Goal: Task Accomplishment & Management: Manage account settings

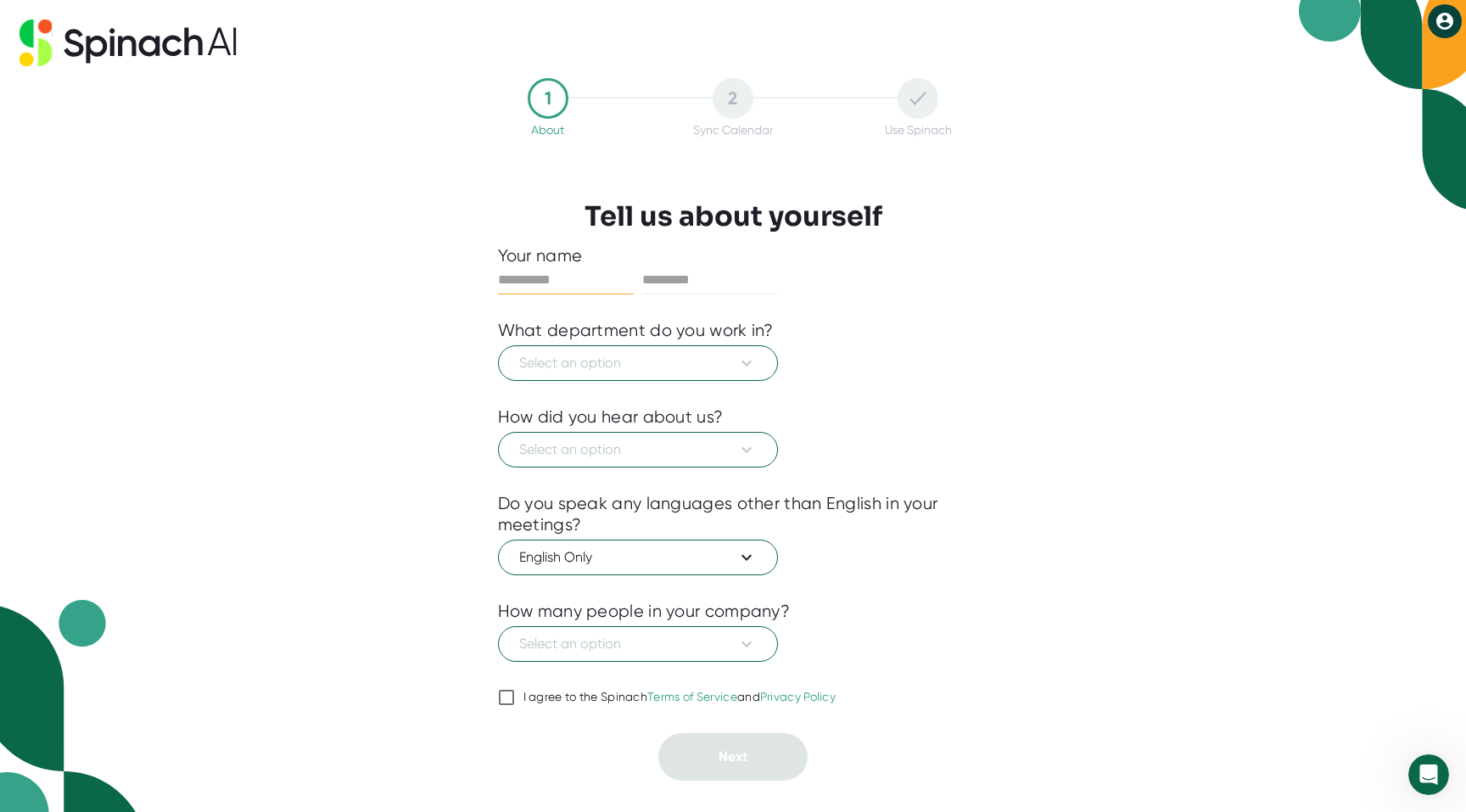
drag, startPoint x: 553, startPoint y: 293, endPoint x: 553, endPoint y: 279, distance: 14.0
click at [553, 291] on div at bounding box center [566, 280] width 135 height 28
click at [553, 278] on input "text" at bounding box center [566, 280] width 135 height 27
click at [0, 811] on com-1password-button at bounding box center [0, 812] width 0 height 0
type input "*******"
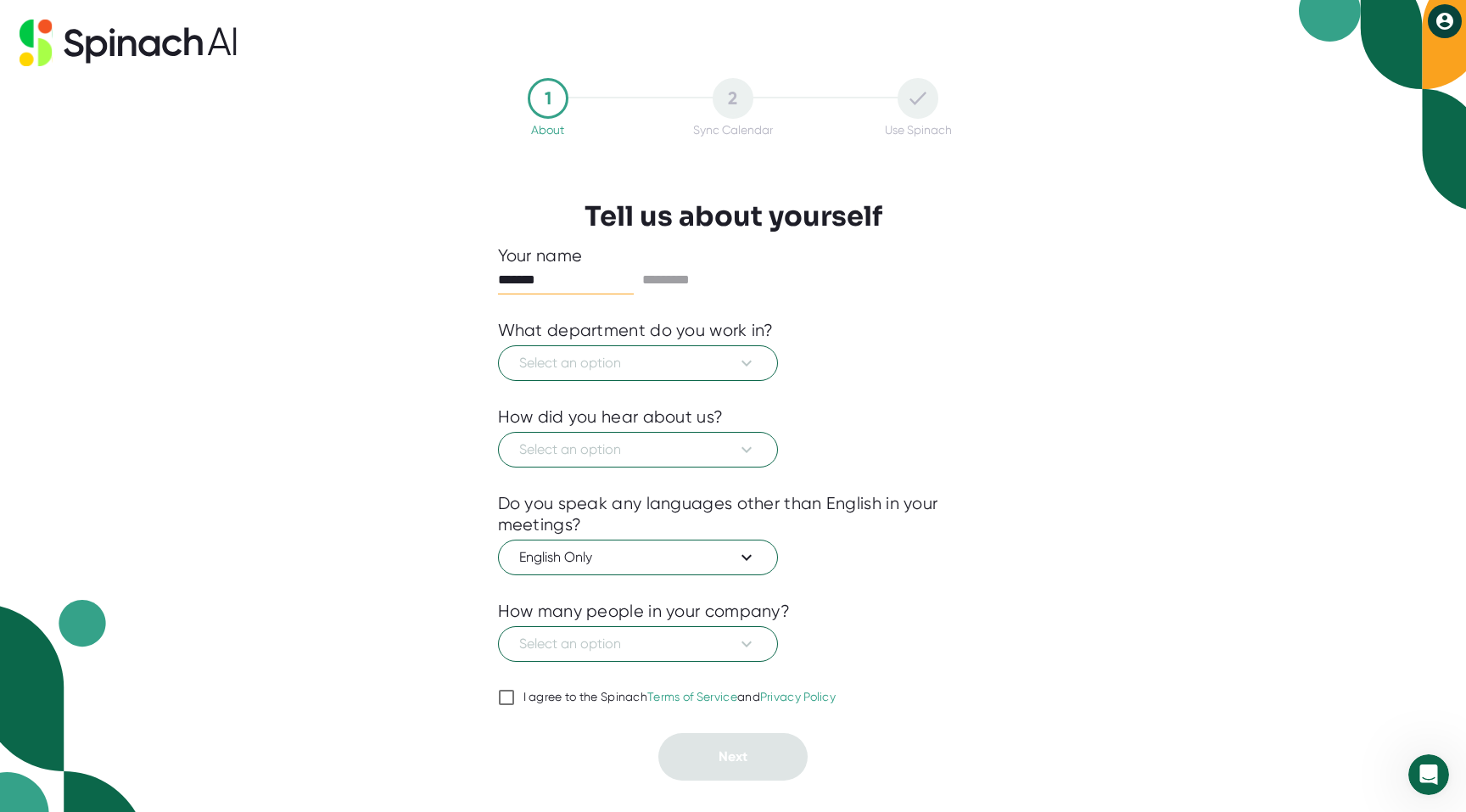
type input "**********"
click at [552, 281] on input "*******" at bounding box center [566, 280] width 135 height 27
type input "****"
click at [455, 302] on div "**********" at bounding box center [733, 406] width 1466 height 812
click at [587, 360] on span "Select an option" at bounding box center [637, 363] width 237 height 21
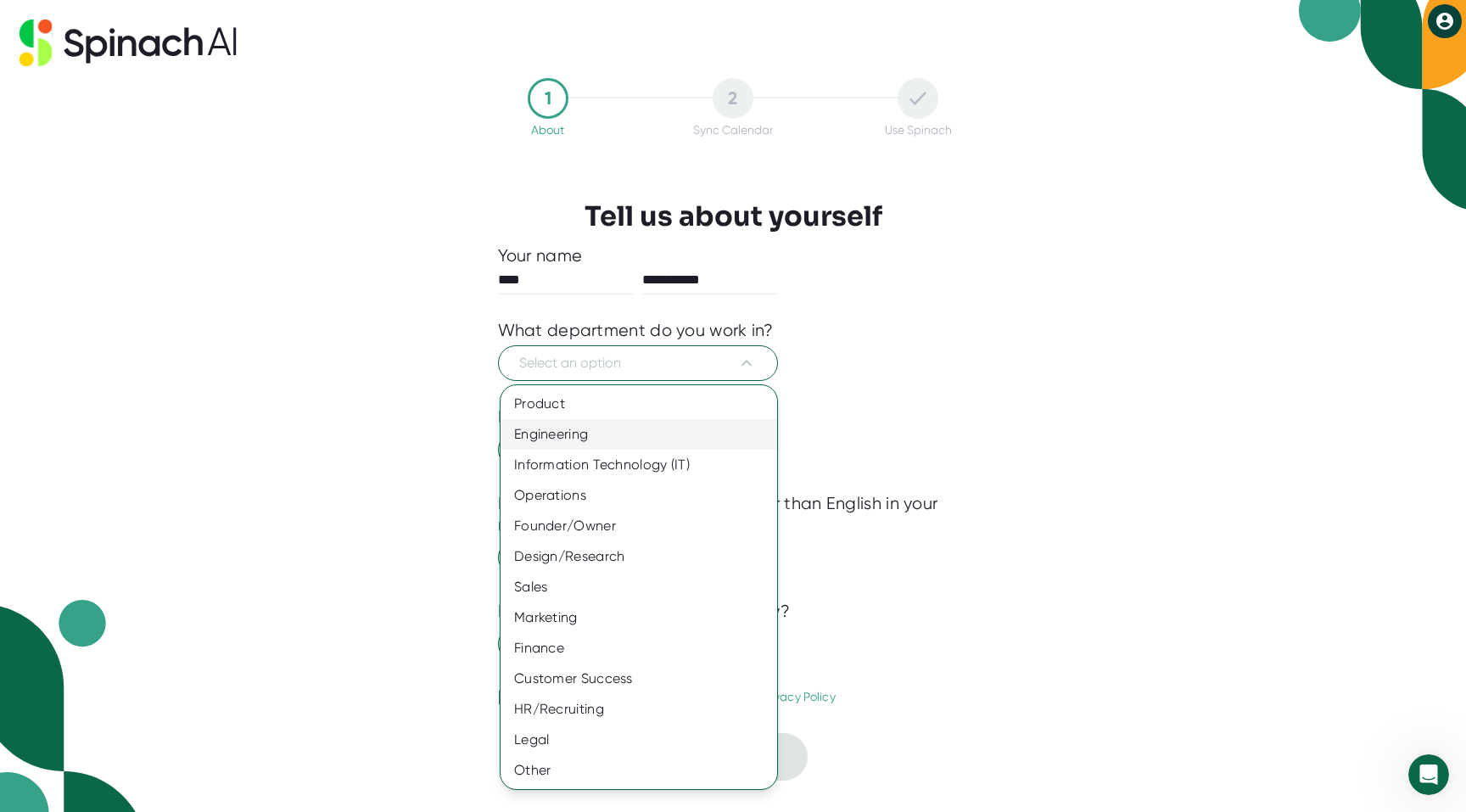
click at [581, 429] on div "Engineering" at bounding box center [639, 434] width 276 height 31
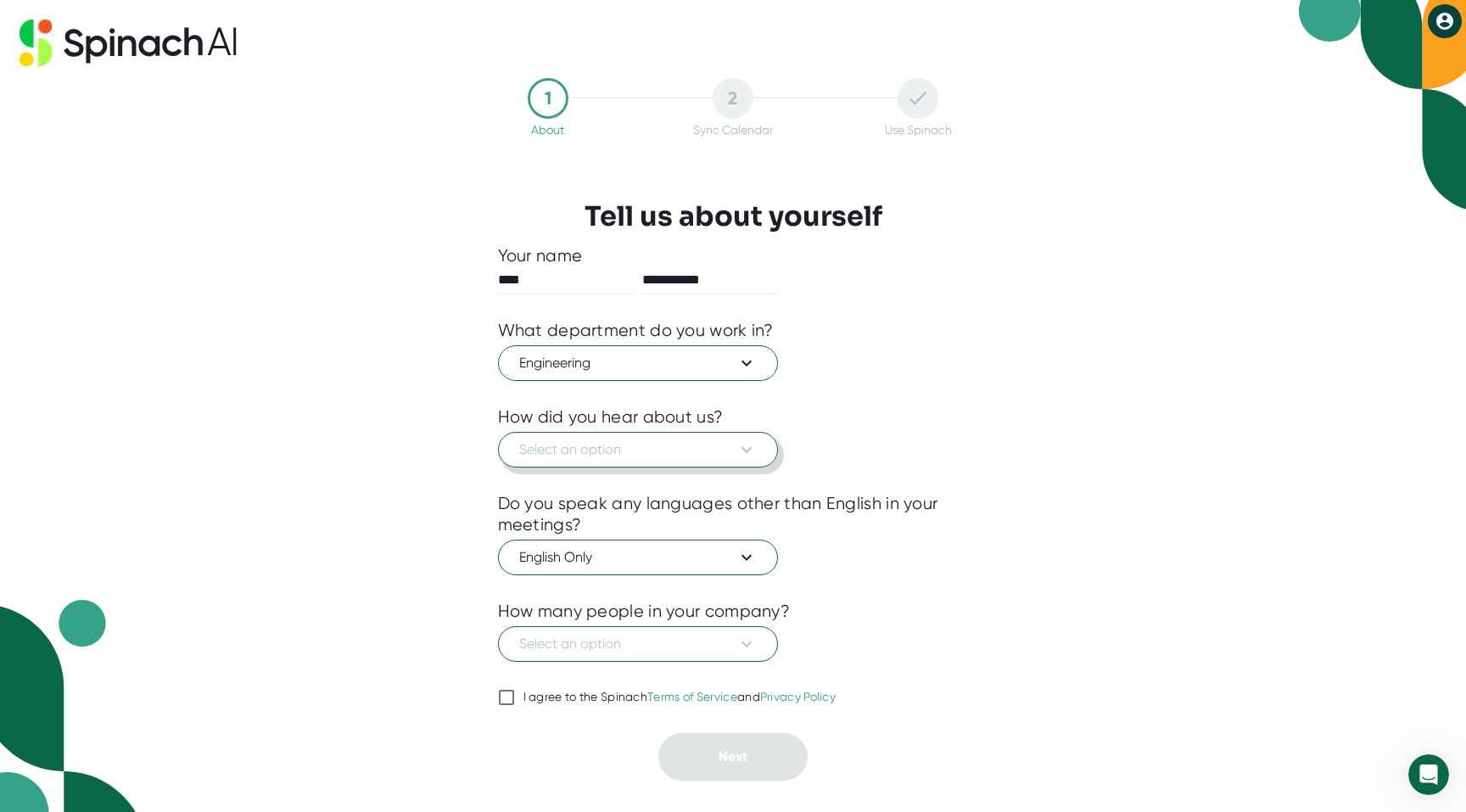
click at [587, 452] on span "Select an option" at bounding box center [637, 449] width 237 height 21
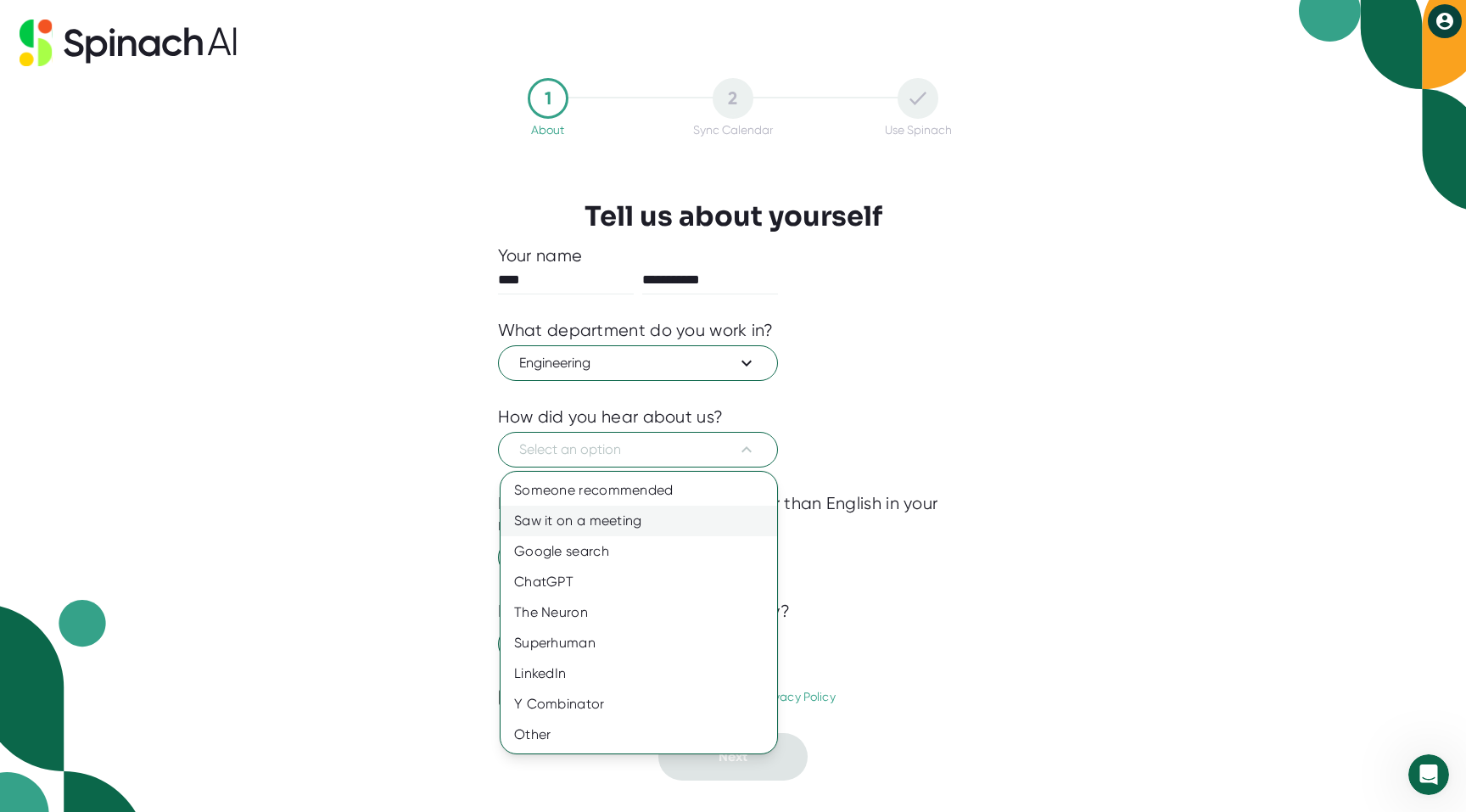
click at [629, 512] on div "Saw it on a meeting" at bounding box center [639, 521] width 276 height 31
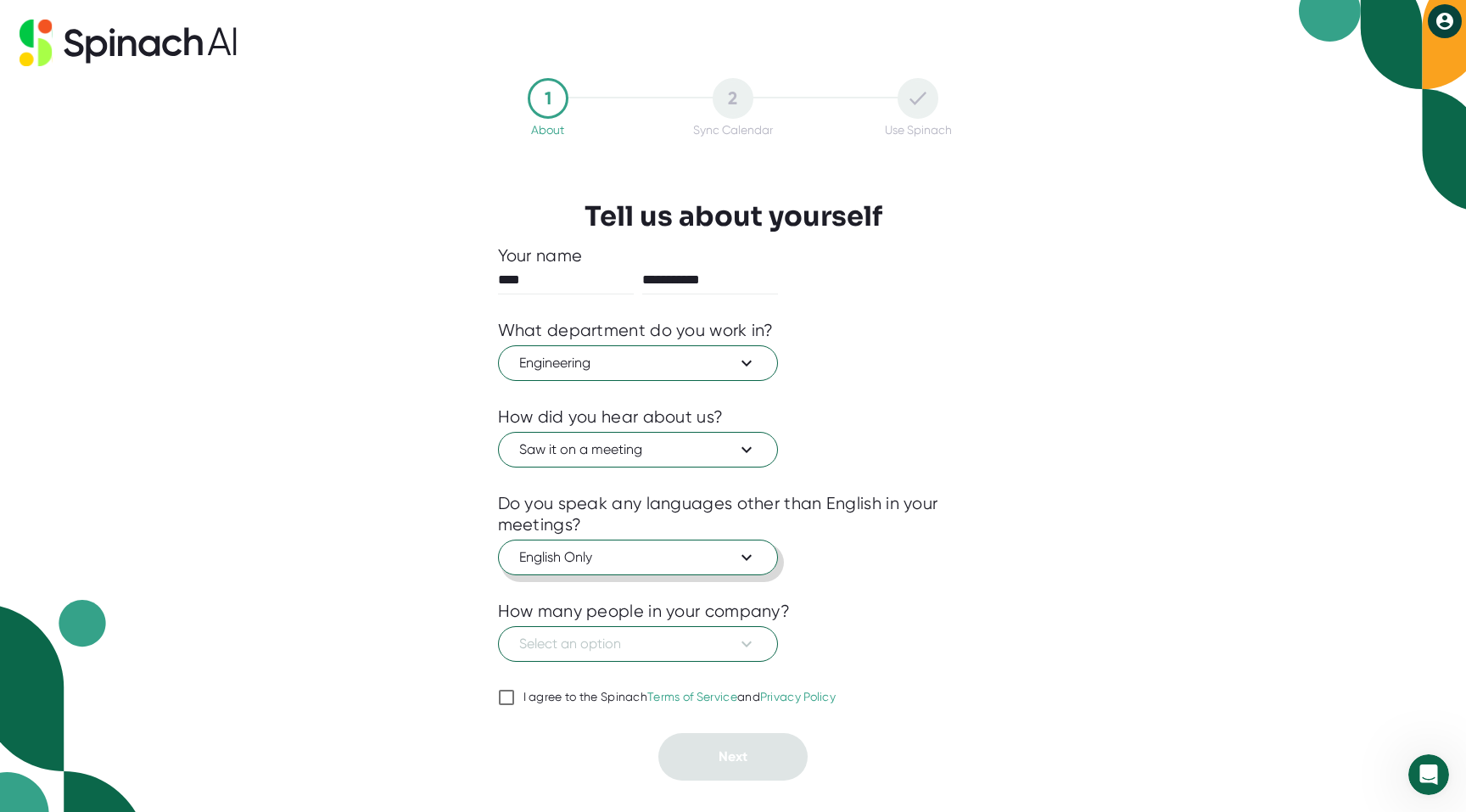
click at [608, 561] on span "English Only" at bounding box center [637, 557] width 237 height 21
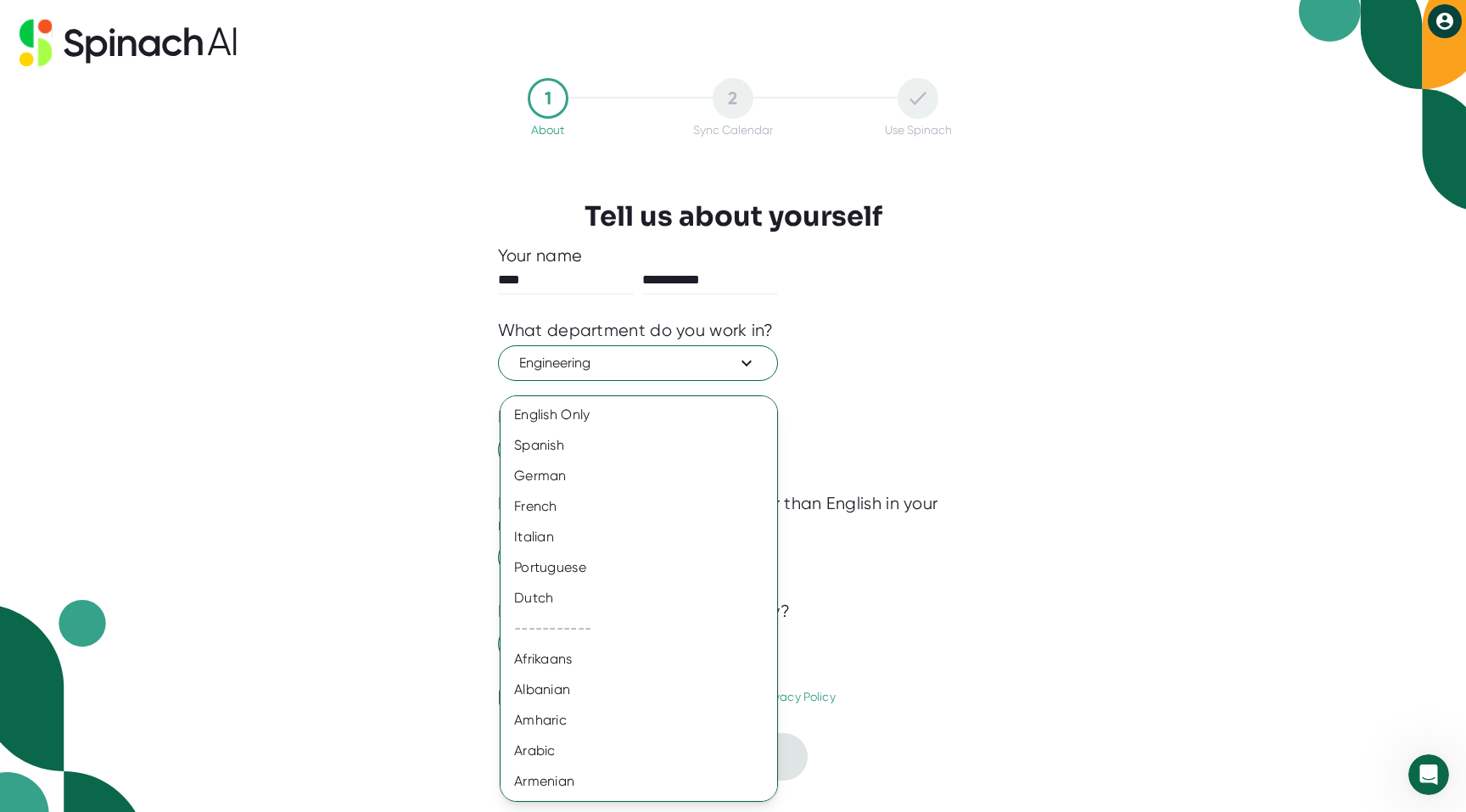
click at [445, 560] on div at bounding box center [733, 406] width 1466 height 812
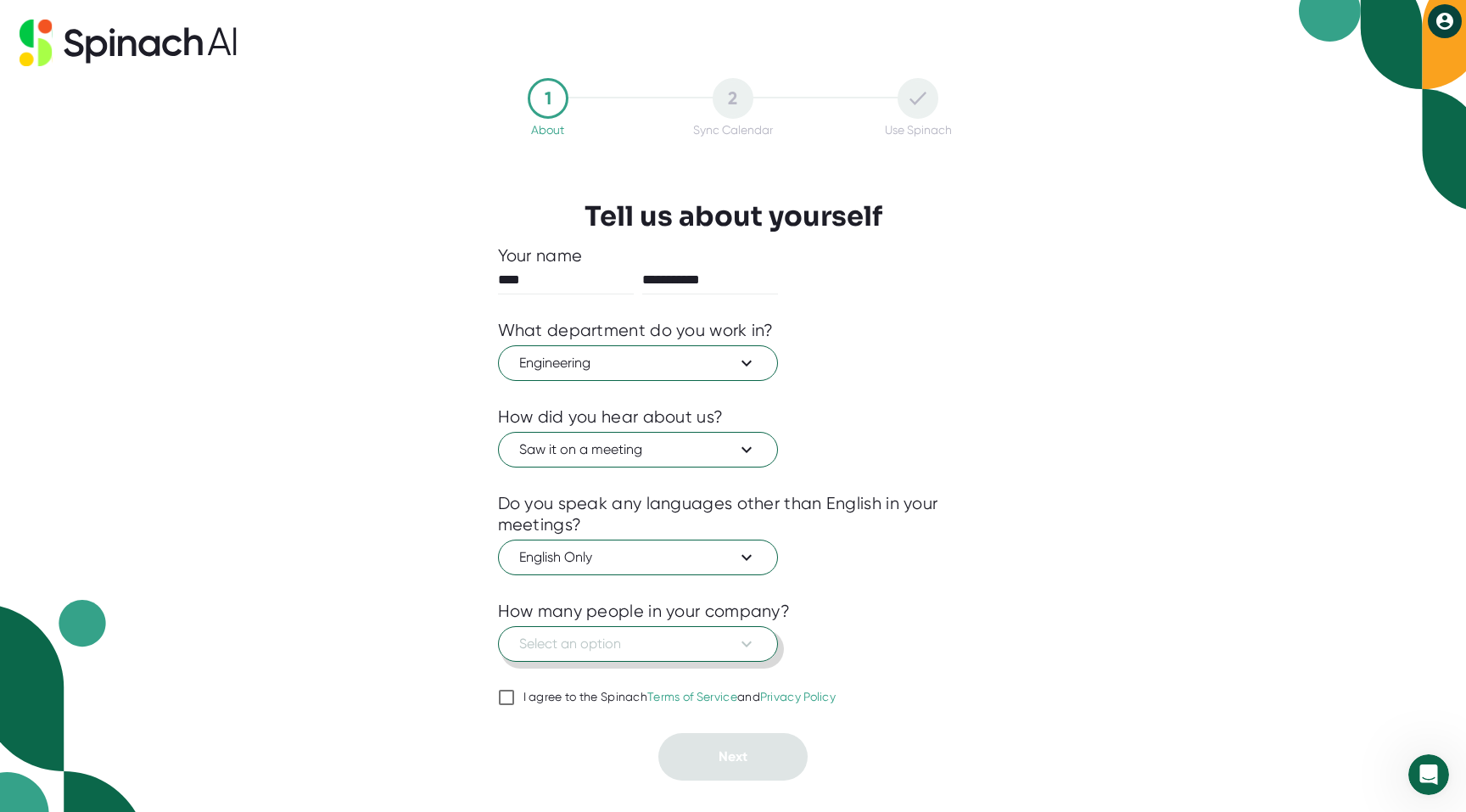
click at [635, 634] on span "Select an option" at bounding box center [637, 643] width 237 height 21
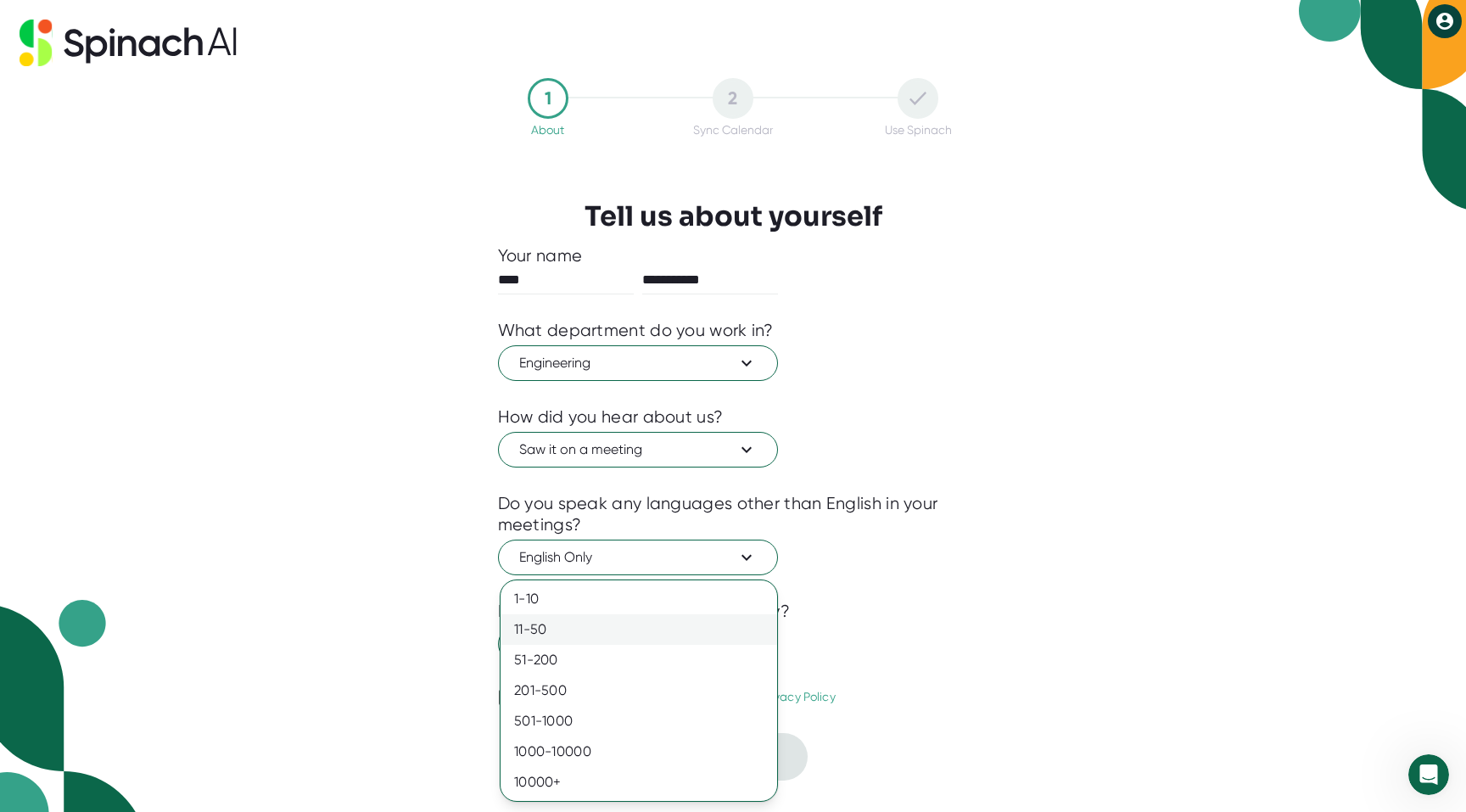
click at [608, 614] on div "11-50" at bounding box center [639, 630] width 276 height 31
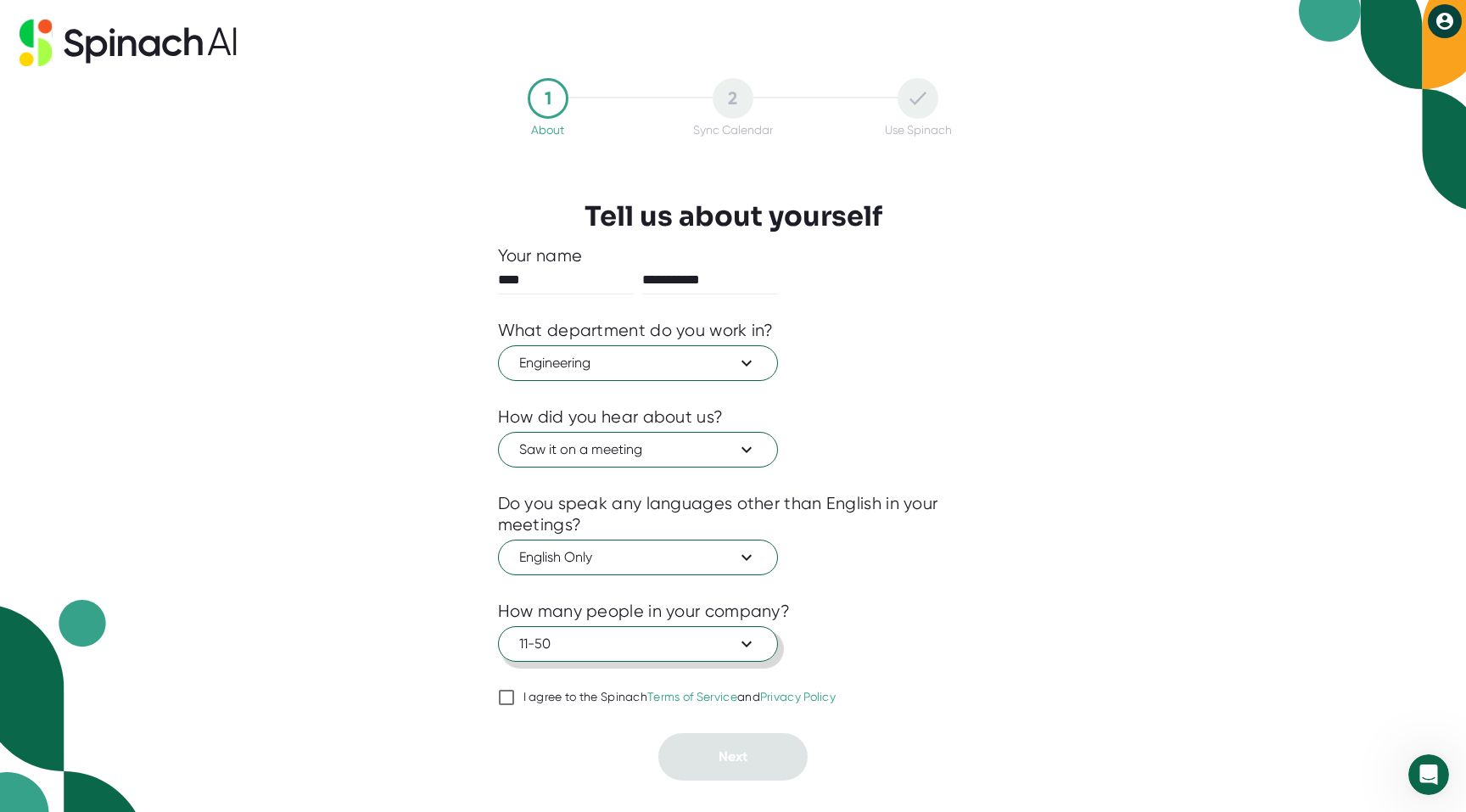
click at [597, 655] on button "11-50" at bounding box center [638, 643] width 280 height 35
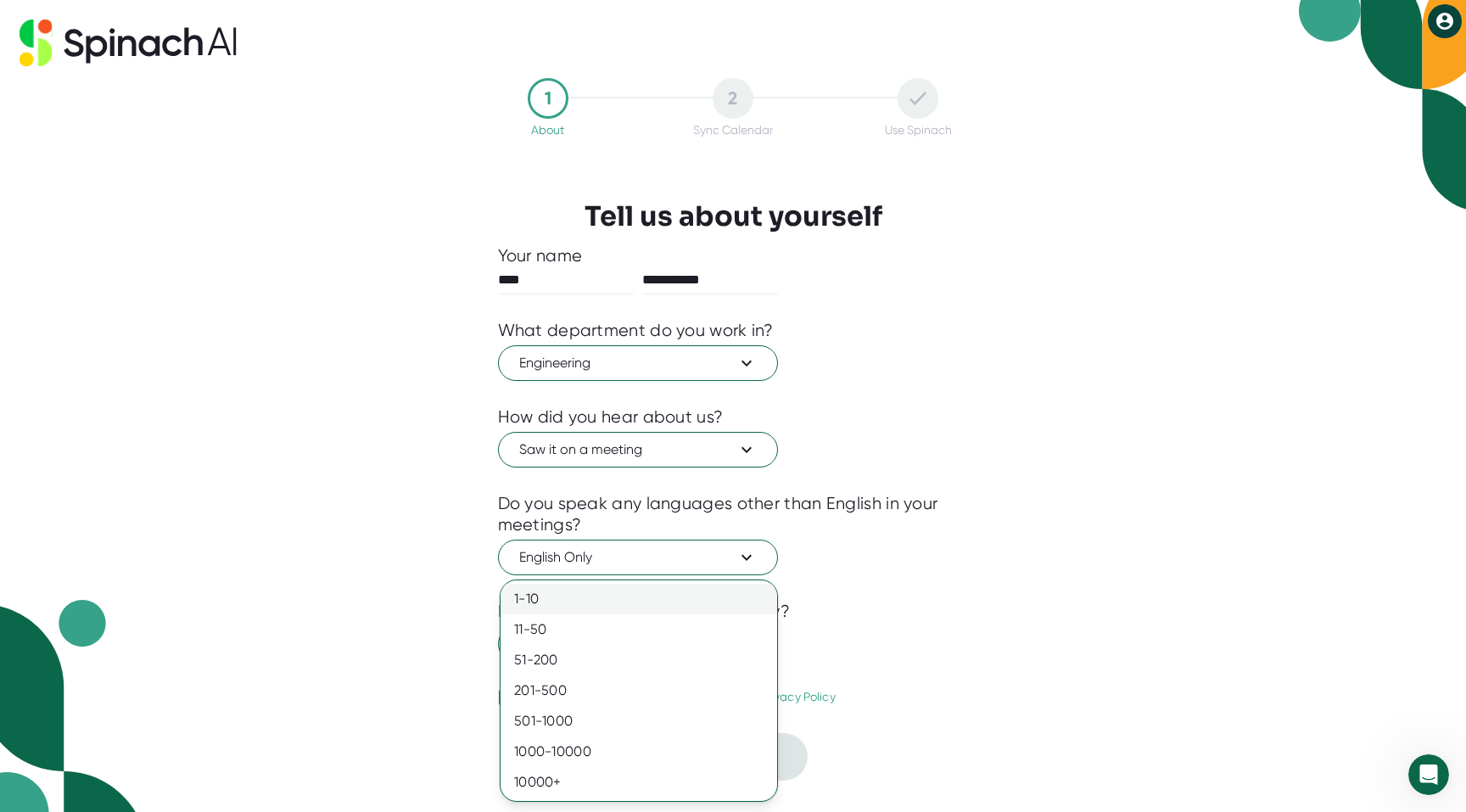
click at [552, 596] on div "1-10" at bounding box center [639, 599] width 276 height 31
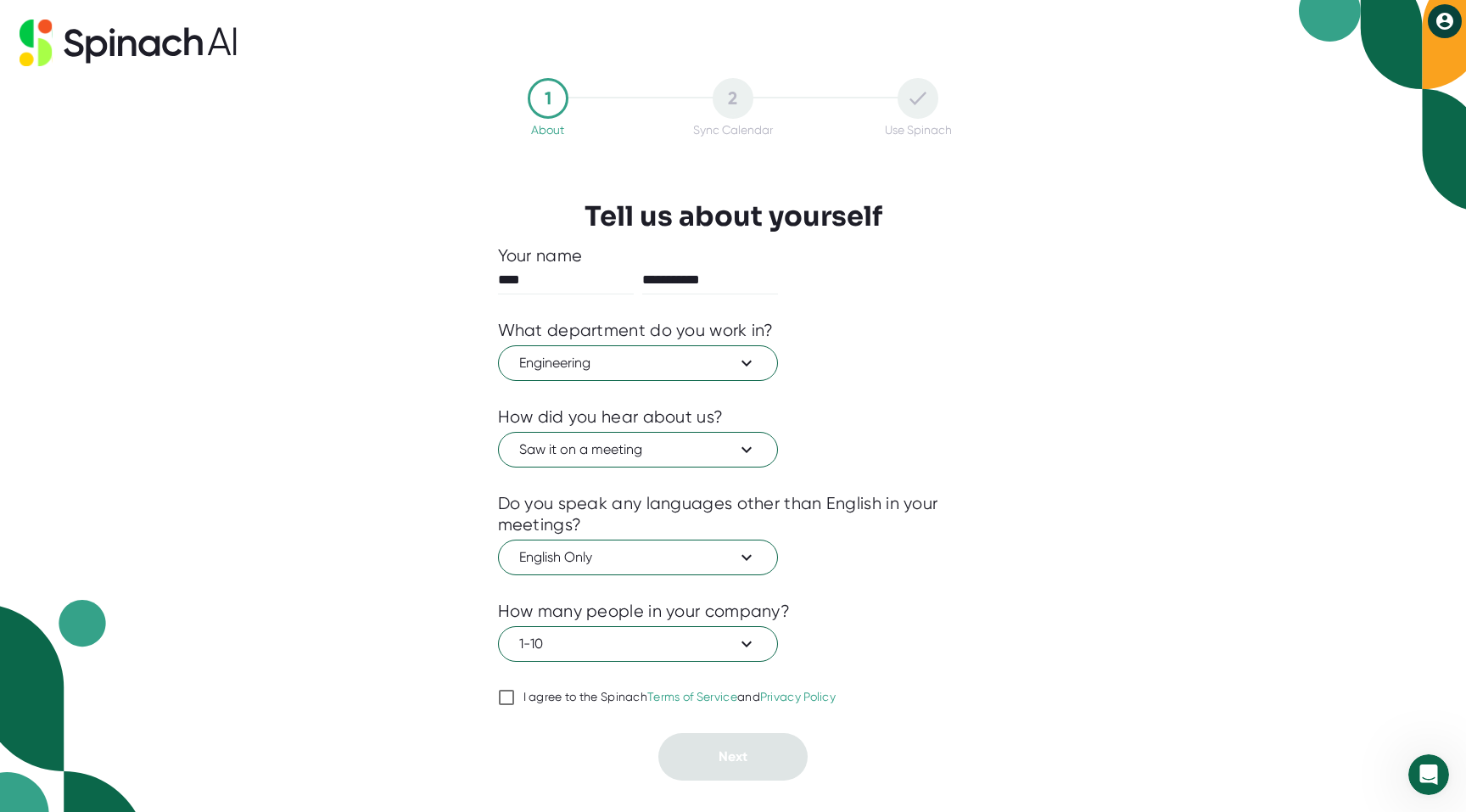
click at [501, 696] on input "I agree to the Spinach Terms of Service and Privacy Policy" at bounding box center [506, 697] width 17 height 21
checkbox input "true"
click at [805, 741] on div "**********" at bounding box center [734, 512] width 471 height 535
click at [772, 756] on button "Next" at bounding box center [732, 756] width 149 height 48
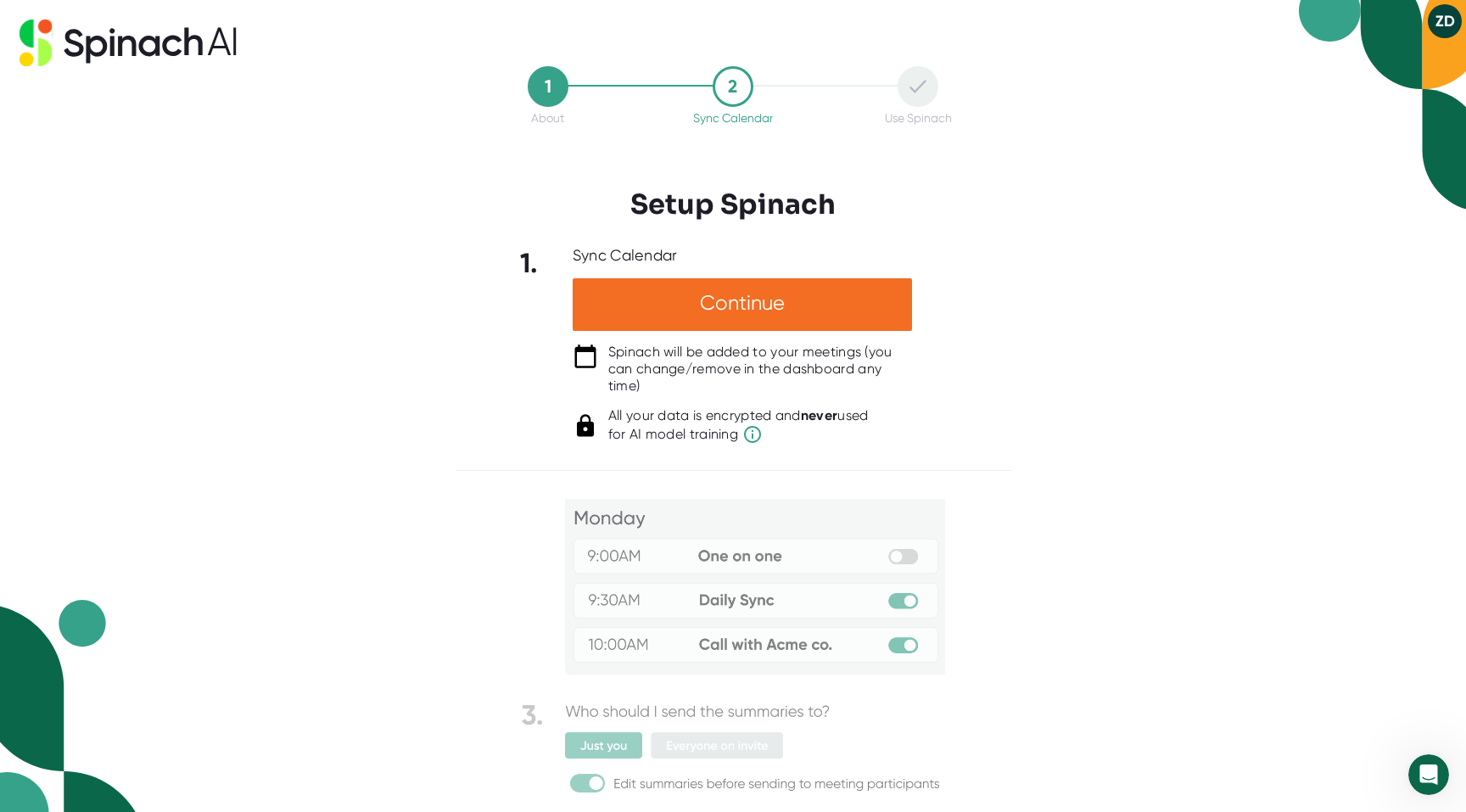
scroll to position [50, 0]
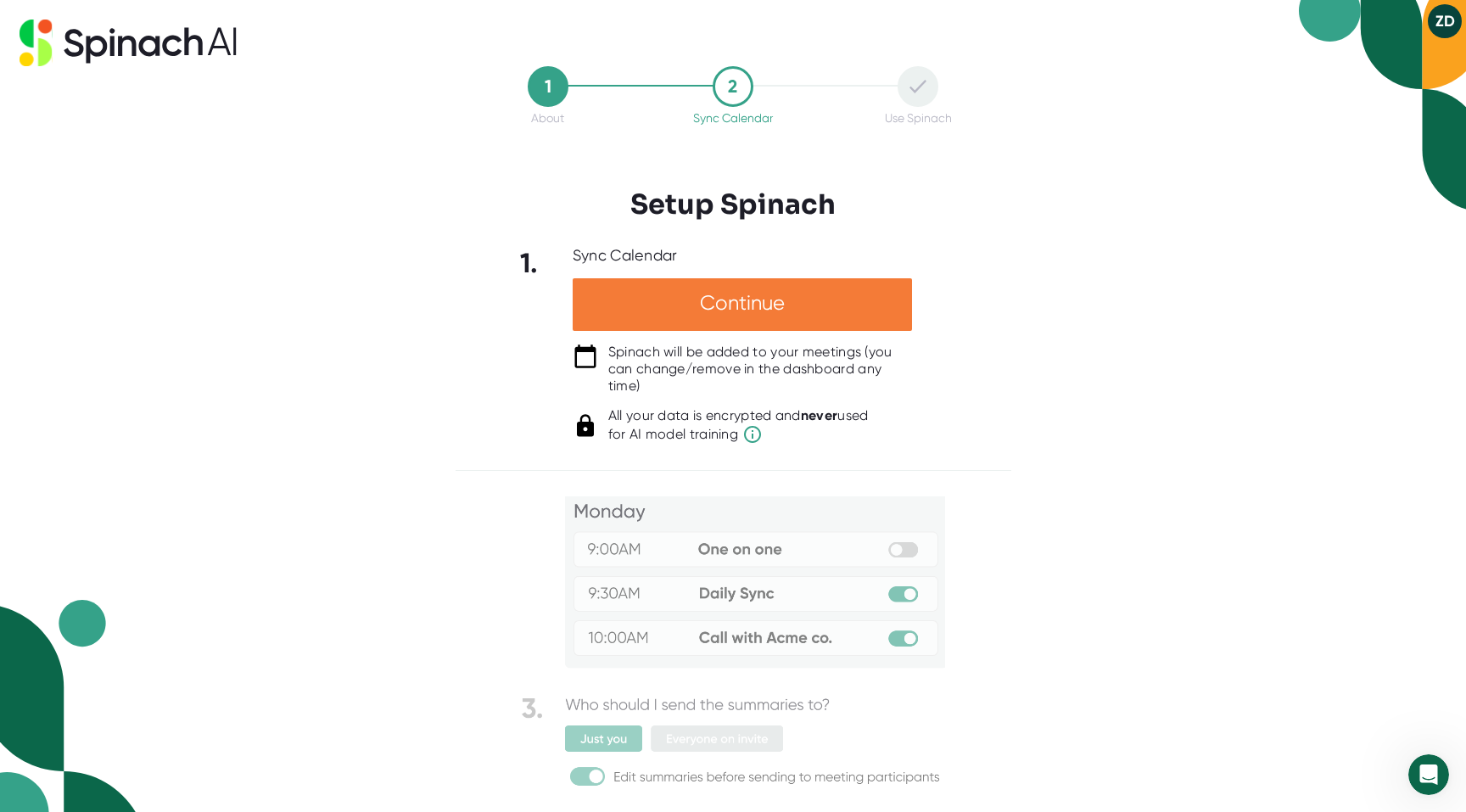
click at [685, 305] on div "Continue" at bounding box center [742, 304] width 339 height 52
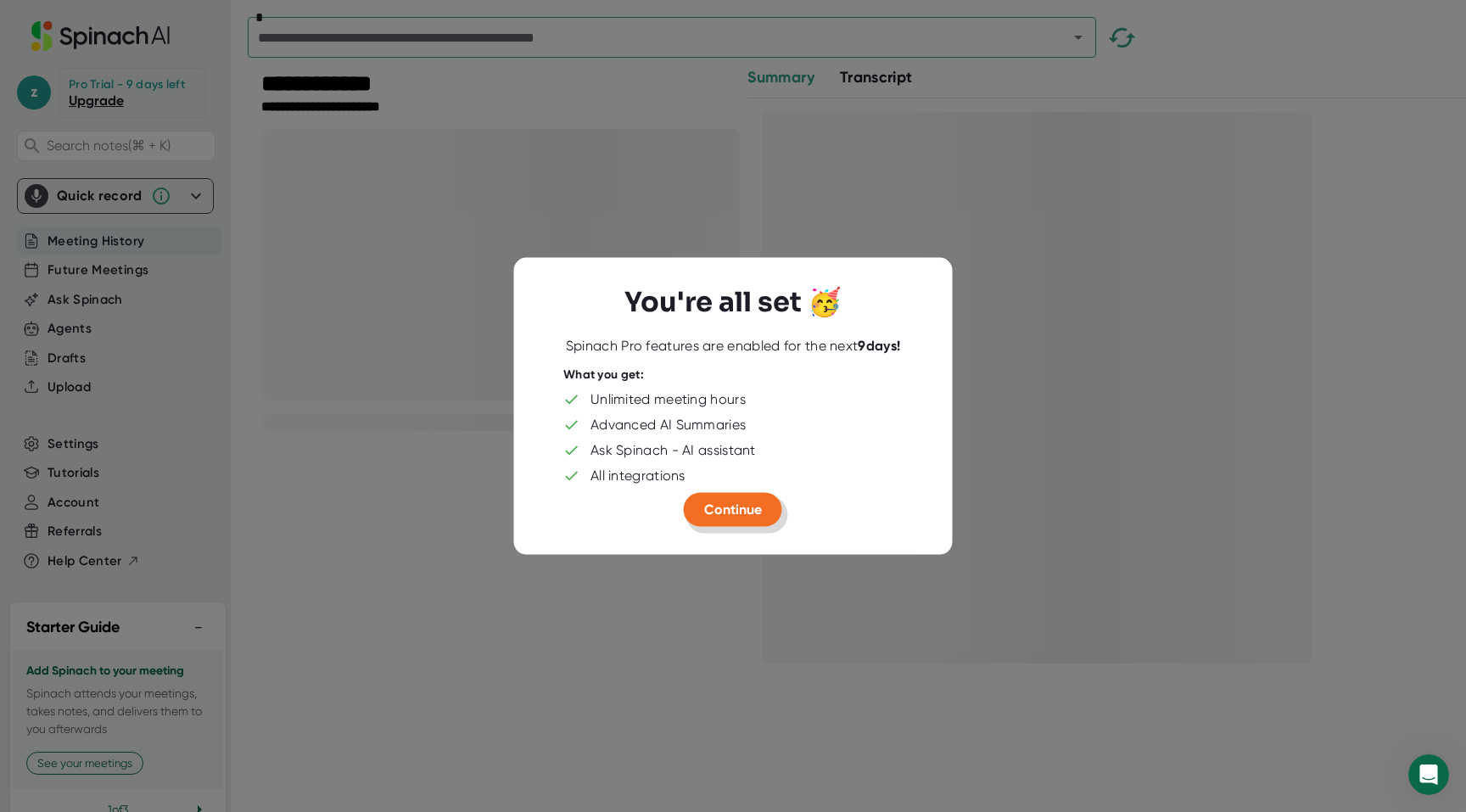
click at [737, 494] on button "Continue" at bounding box center [733, 509] width 98 height 34
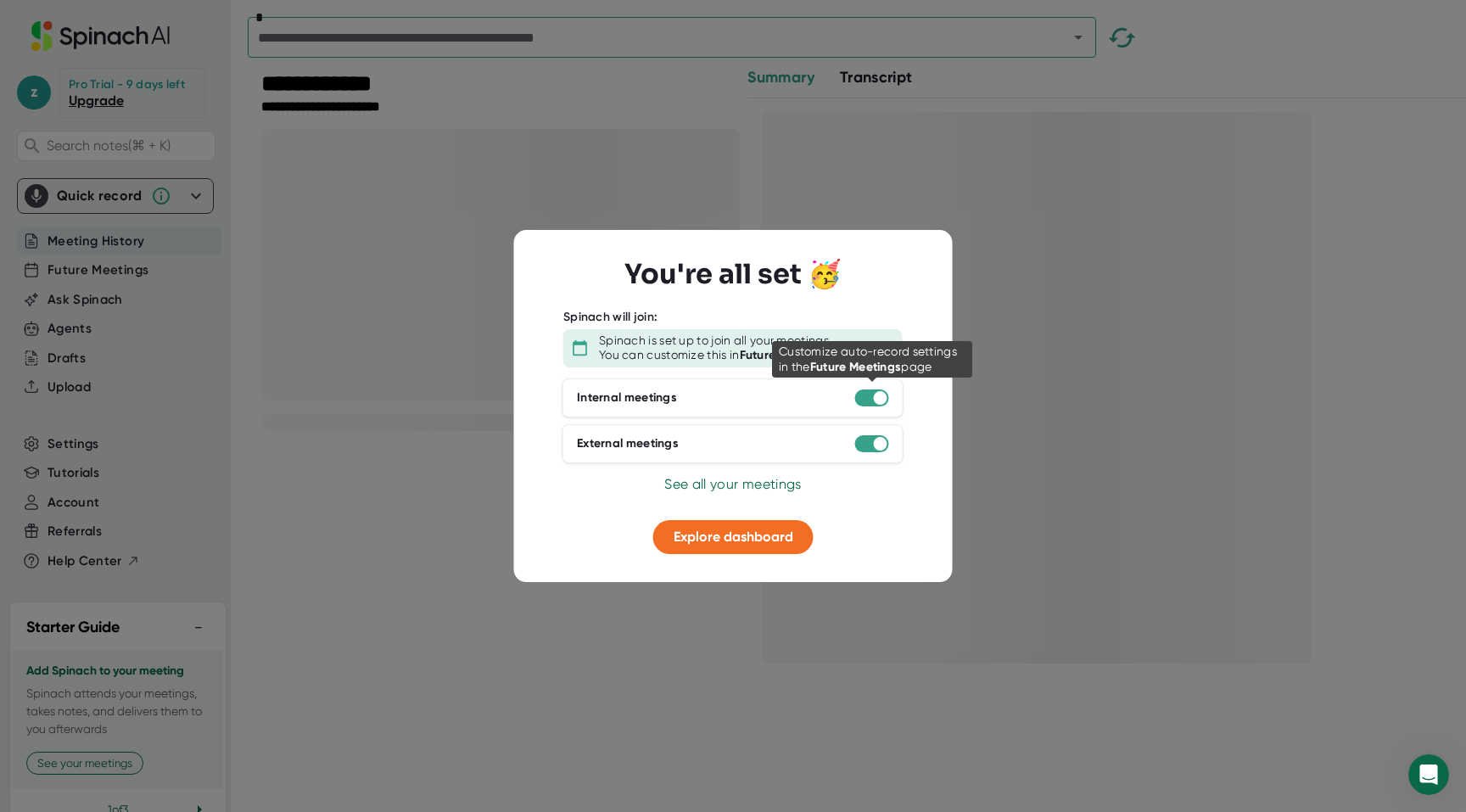
click at [878, 392] on div at bounding box center [880, 397] width 14 height 14
click at [875, 393] on div at bounding box center [880, 397] width 14 height 14
click at [869, 392] on div at bounding box center [873, 397] width 34 height 17
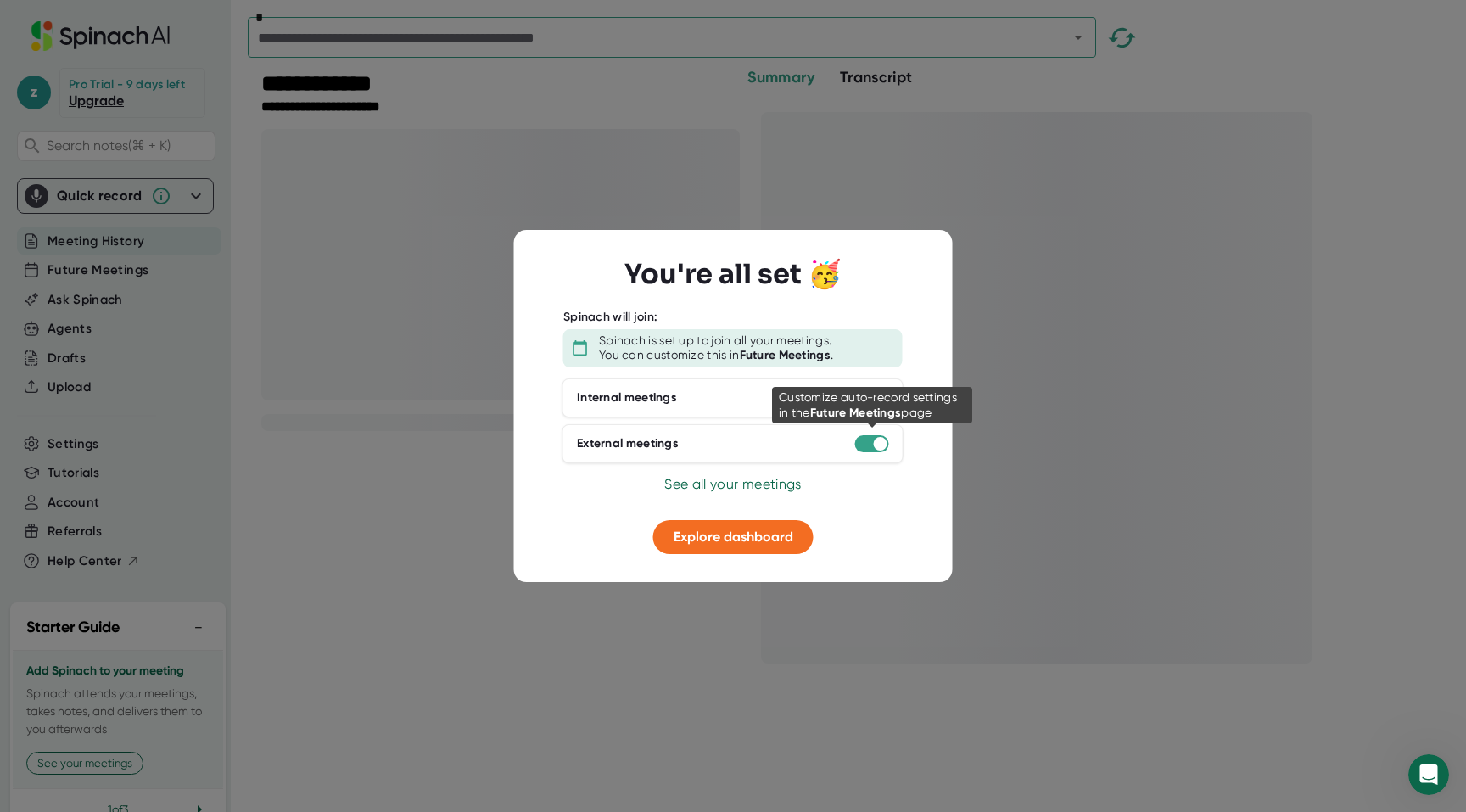
click at [877, 445] on div at bounding box center [880, 443] width 14 height 14
click at [752, 530] on span "Explore dashboard" at bounding box center [733, 537] width 120 height 16
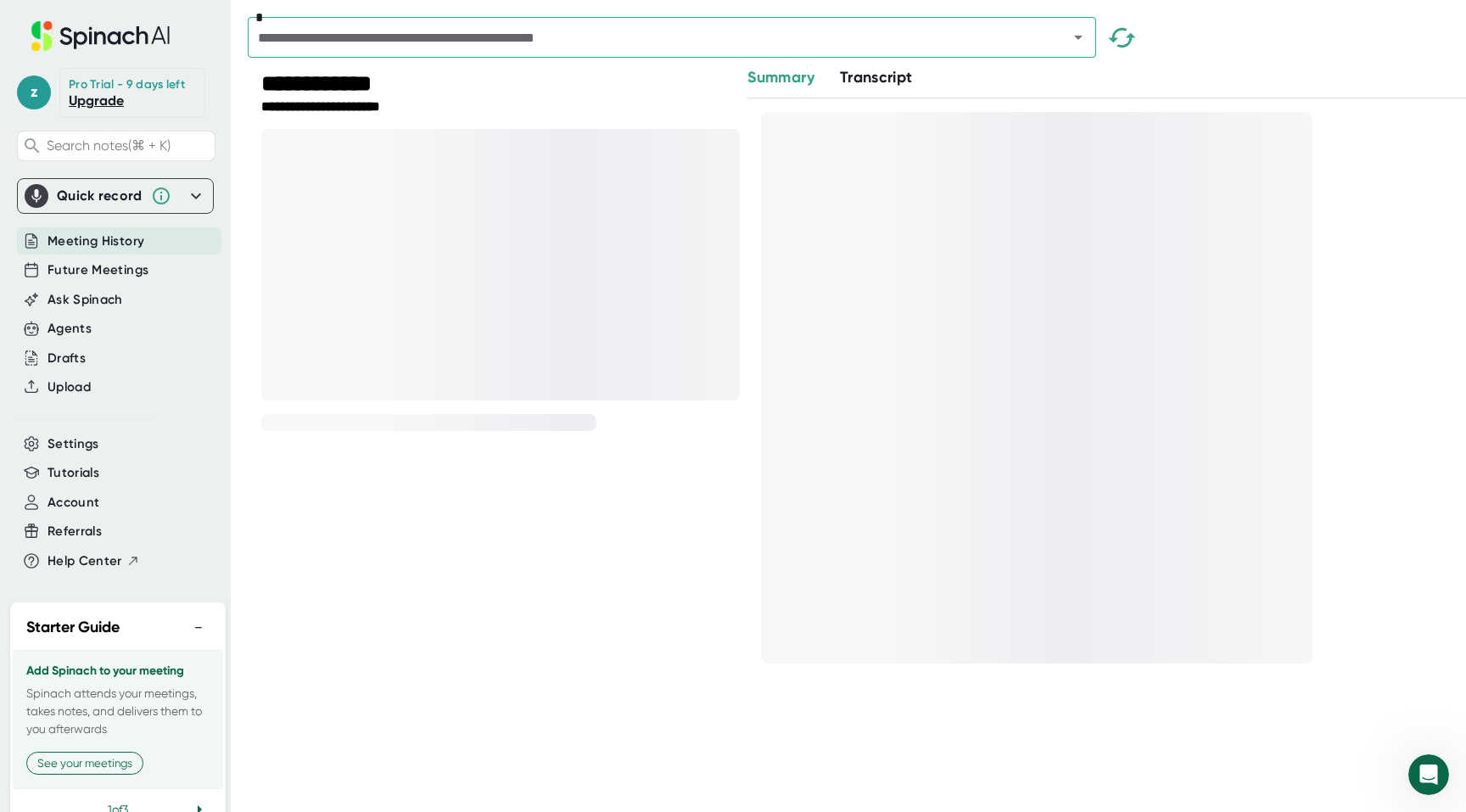
click at [876, 80] on span "Transcript" at bounding box center [877, 77] width 73 height 19
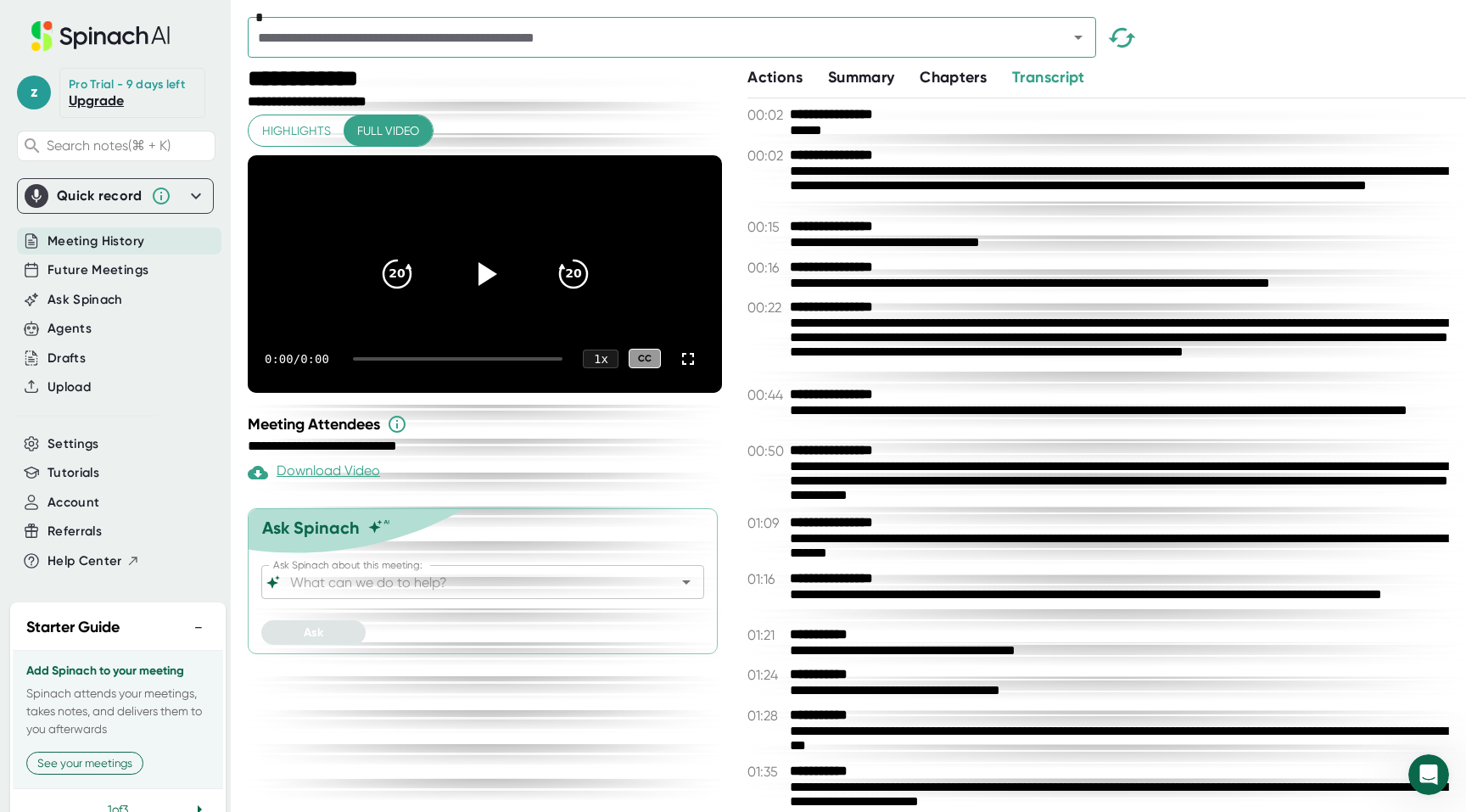
click at [877, 71] on span "Summary" at bounding box center [860, 77] width 66 height 19
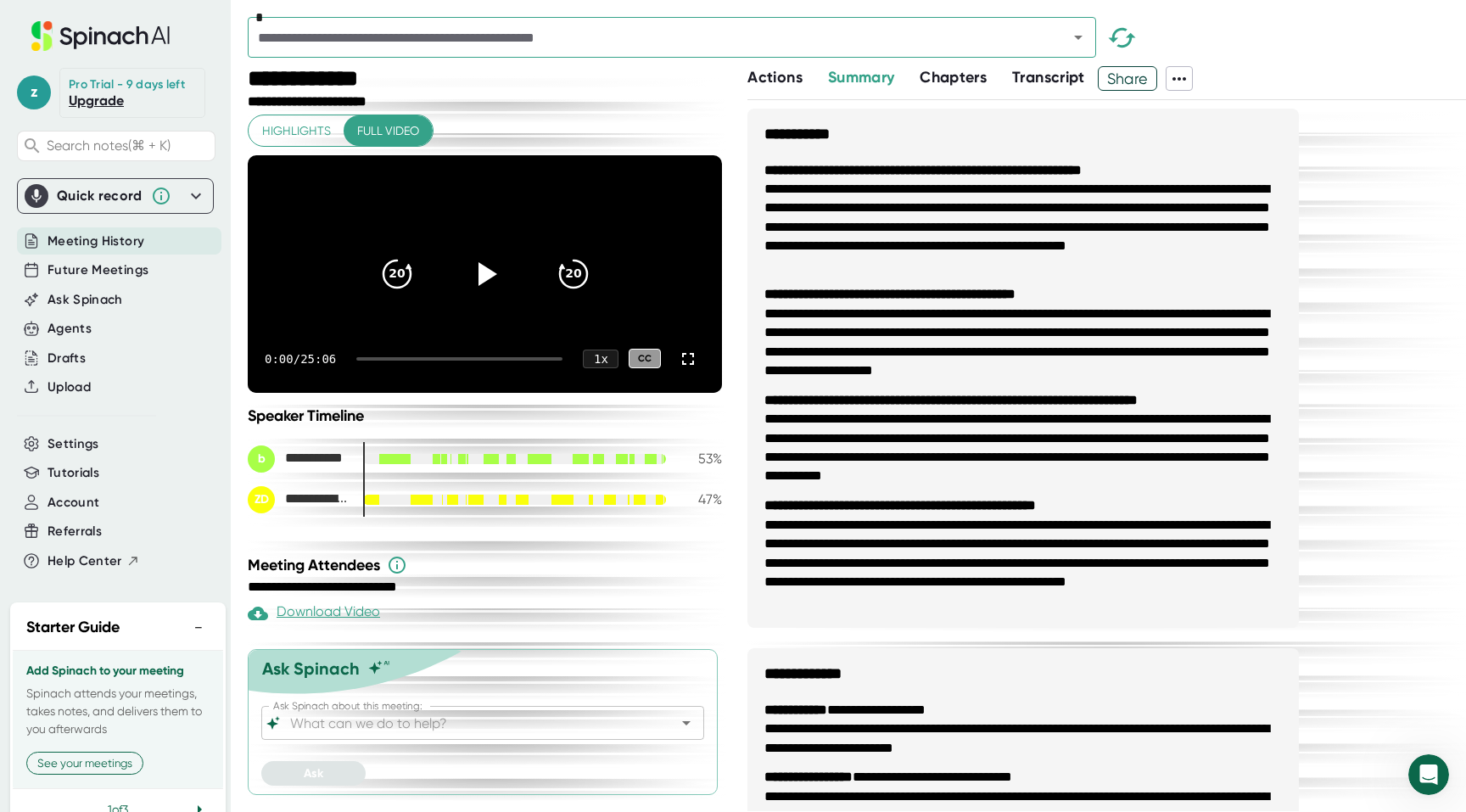
click at [1051, 78] on span "Transcript" at bounding box center [1048, 77] width 73 height 19
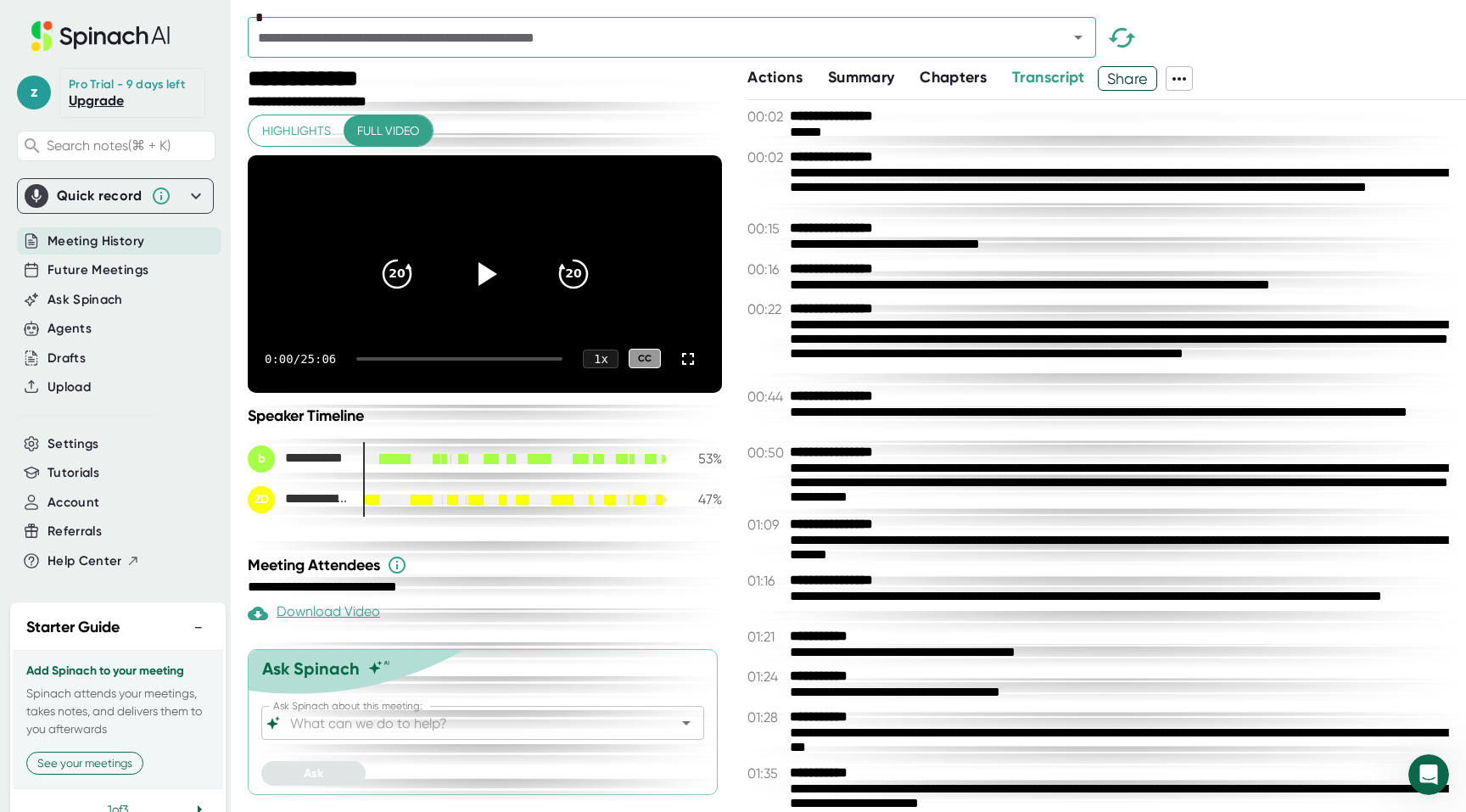
click at [1189, 80] on icon at bounding box center [1179, 78] width 21 height 21
click at [1206, 139] on div "Copy Transcript" at bounding box center [1236, 142] width 103 height 17
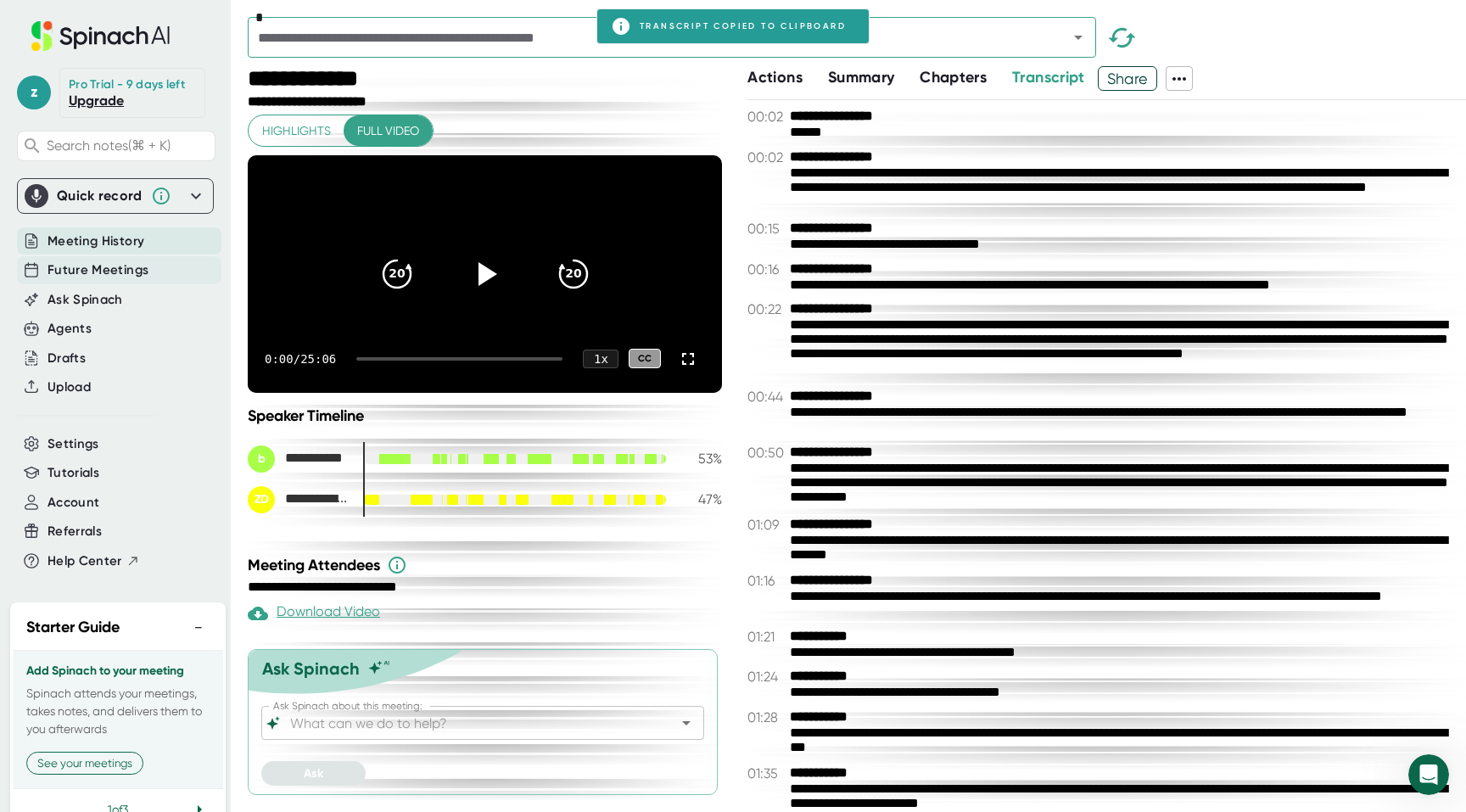
click at [157, 269] on div "Future Meetings" at bounding box center [119, 270] width 205 height 28
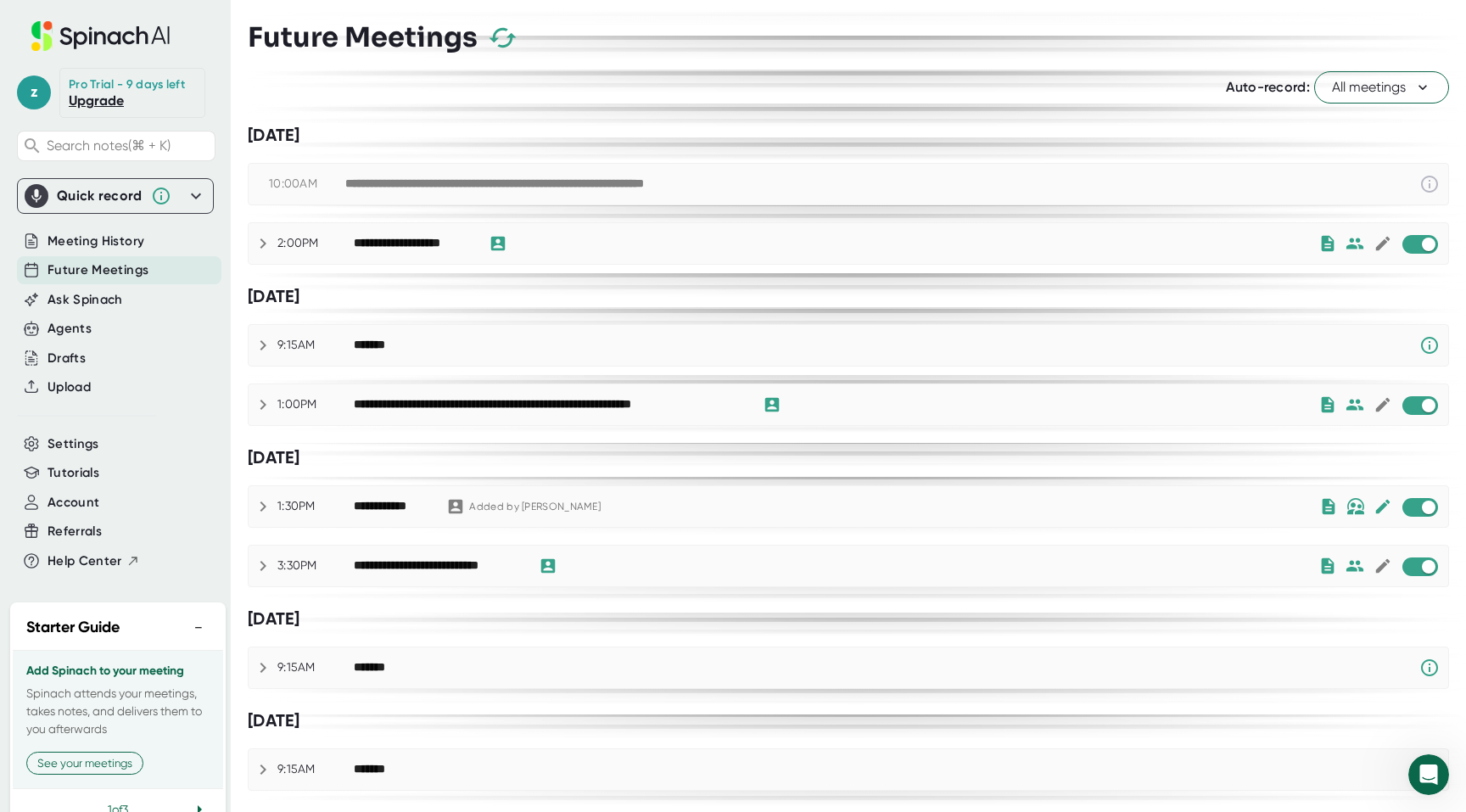
click at [1378, 84] on span "All meetings" at bounding box center [1382, 88] width 99 height 21
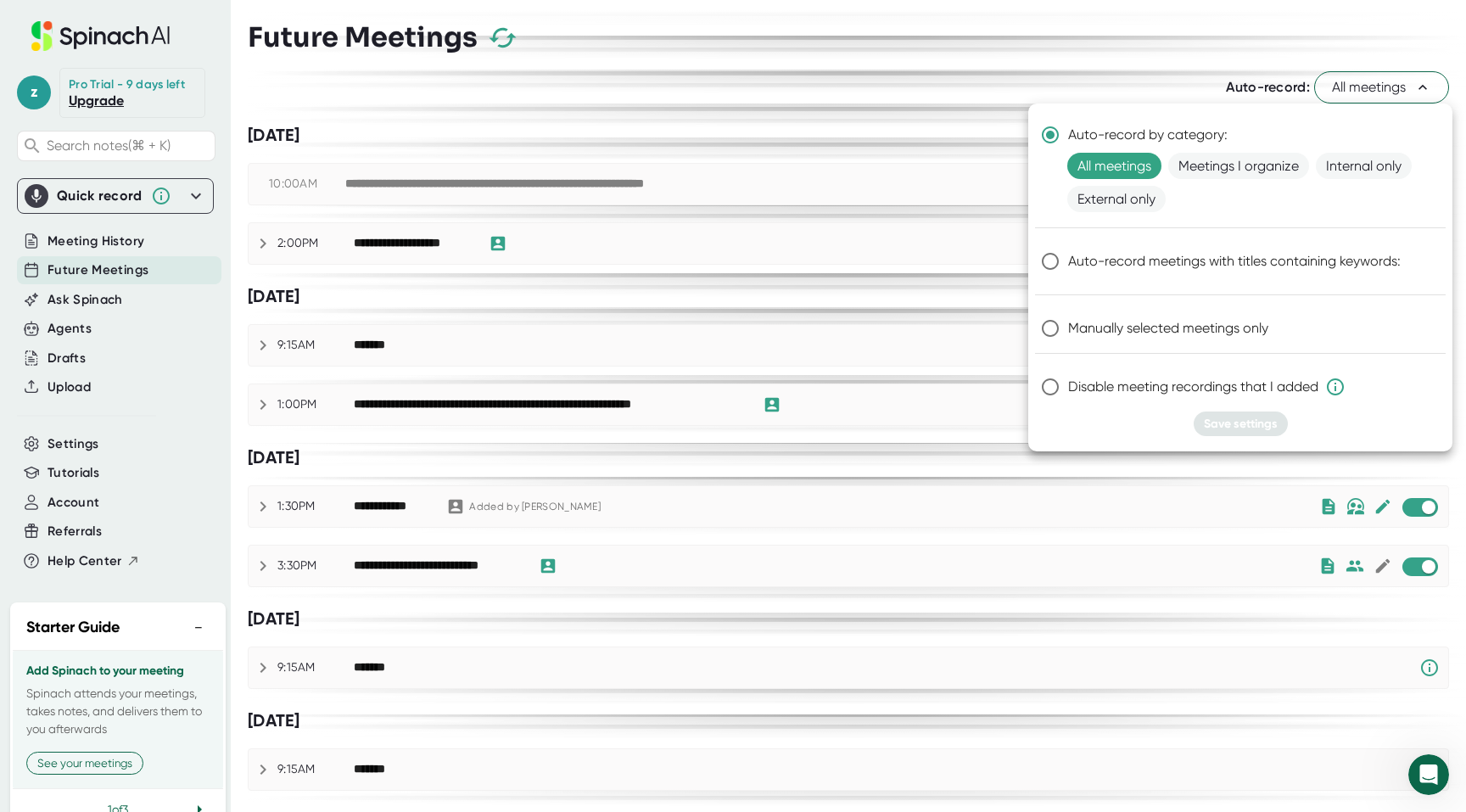
click at [1123, 383] on span "Disable meeting recordings that I added" at bounding box center [1206, 386] width 277 height 21
click at [1068, 383] on input "Disable meeting recordings that I added" at bounding box center [1050, 386] width 35 height 35
radio input "true"
click at [1246, 426] on span "Save settings" at bounding box center [1241, 424] width 74 height 14
radio input "true"
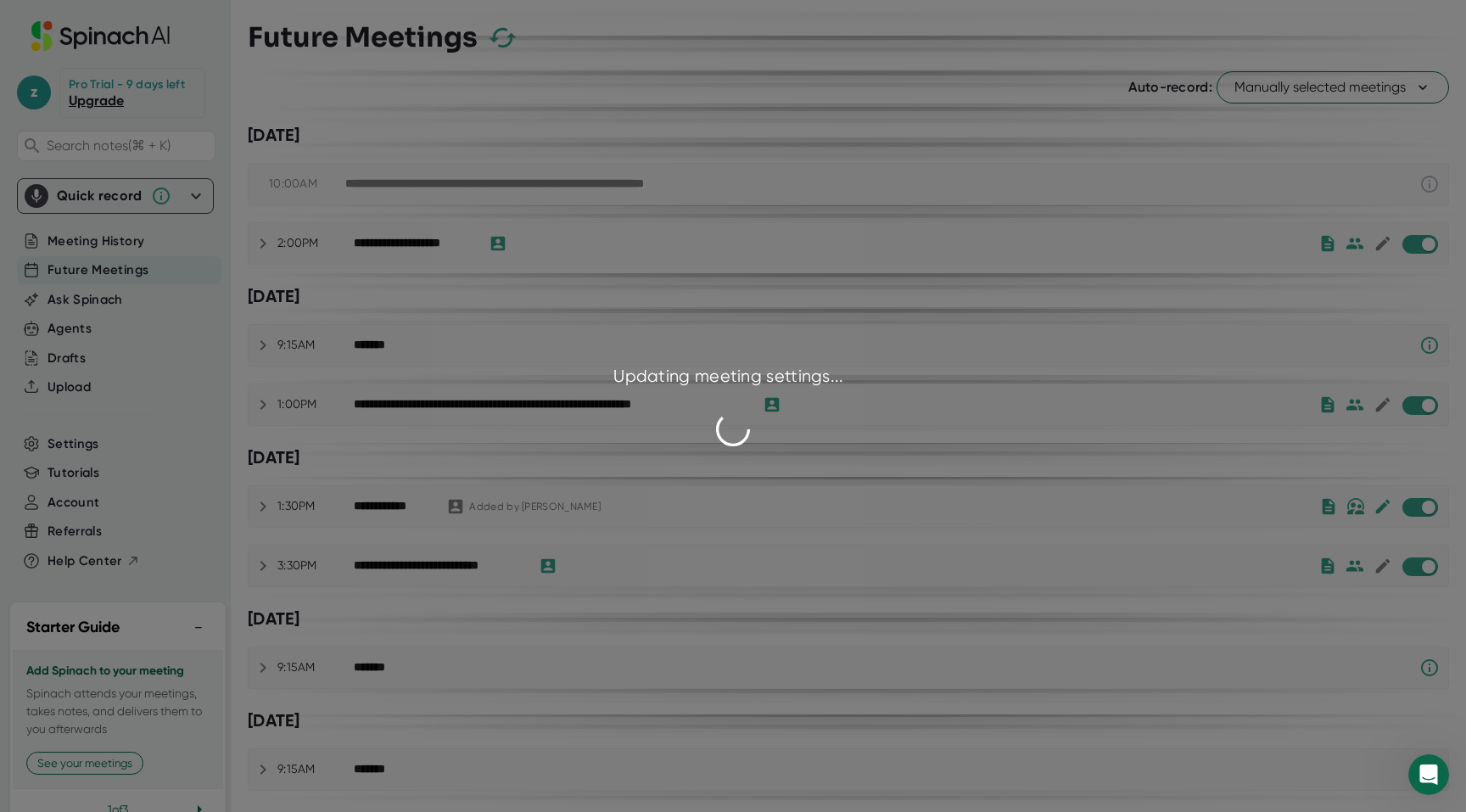
checkbox input "false"
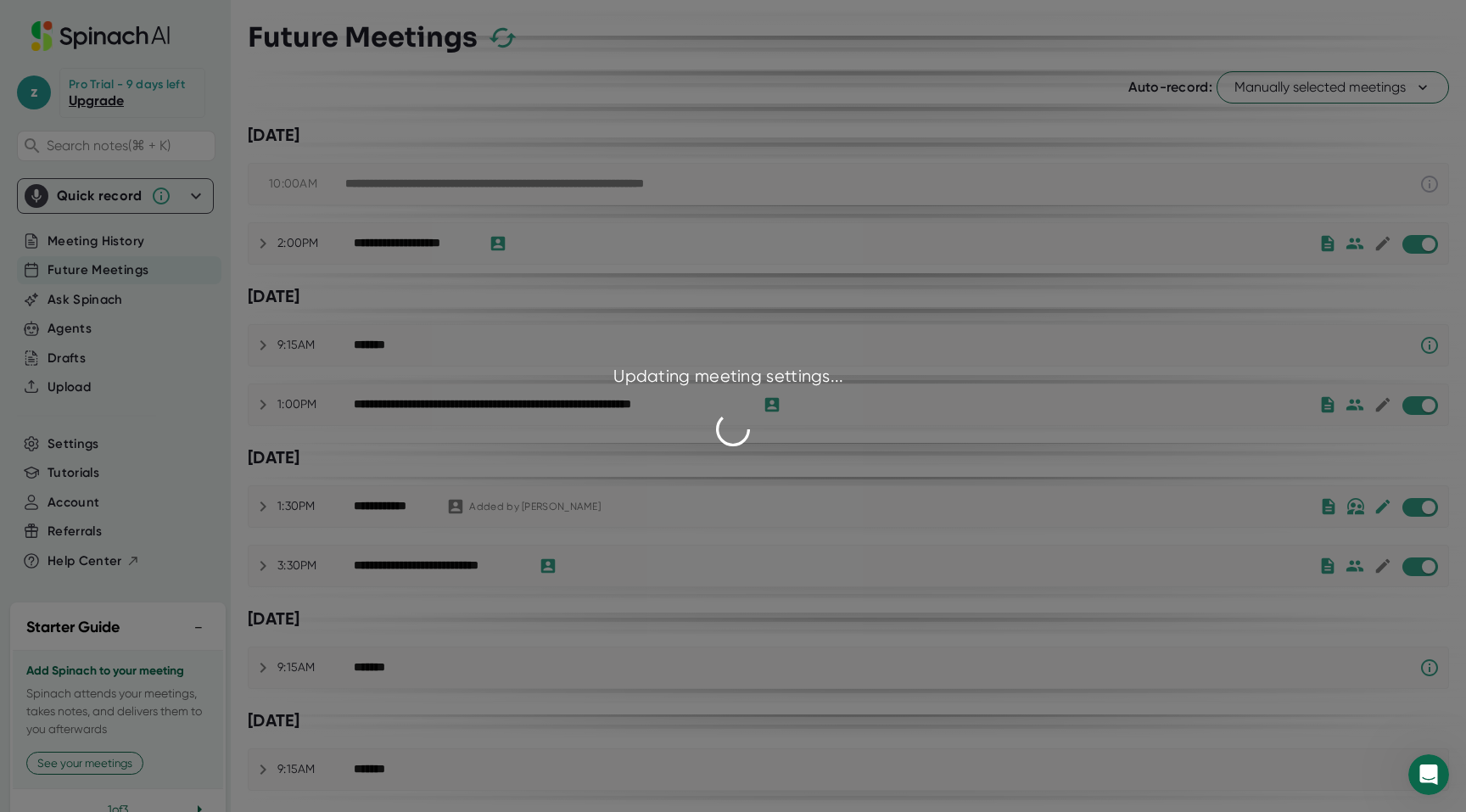
checkbox input "false"
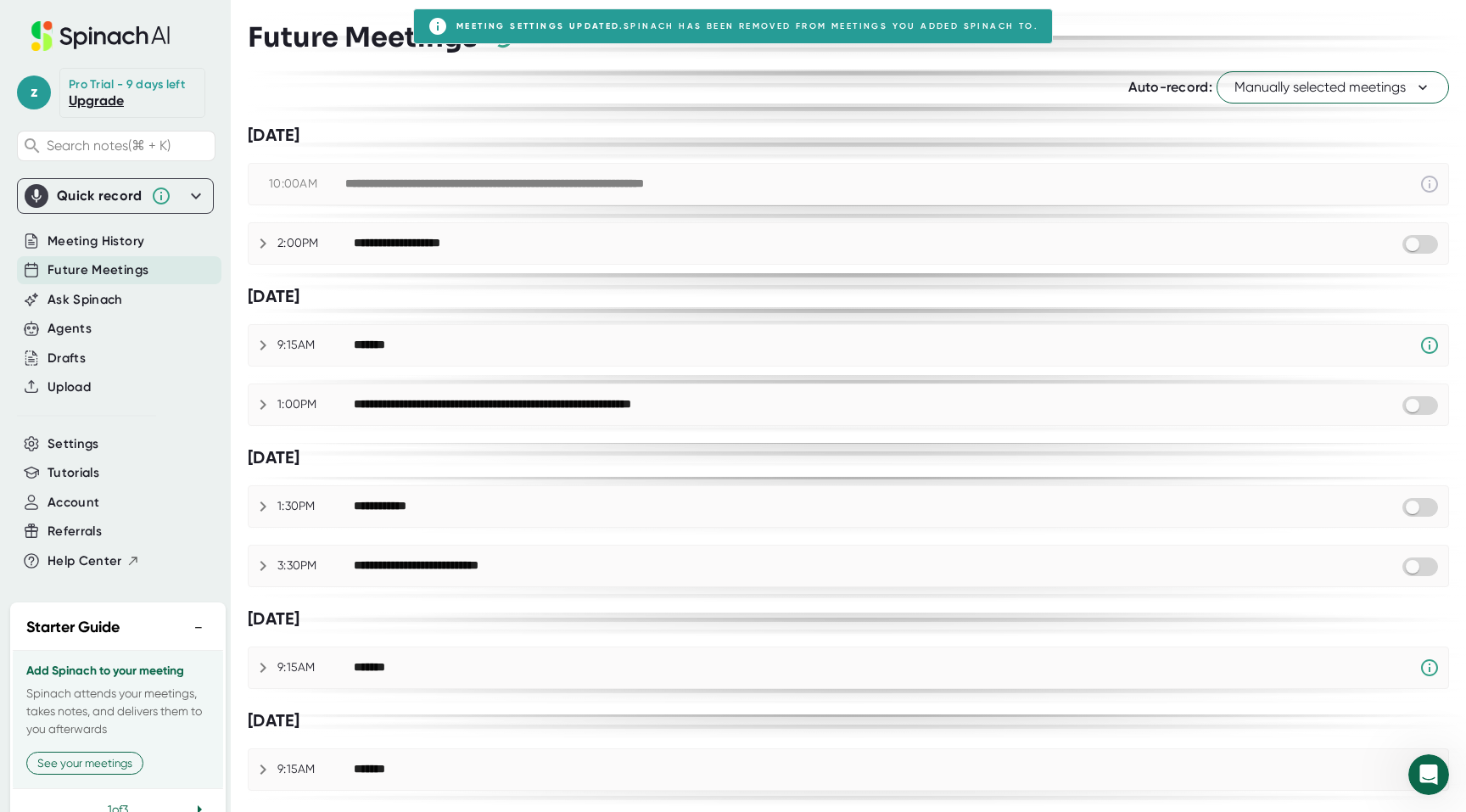
click at [1328, 80] on span "Manually selected meetings" at bounding box center [1333, 88] width 197 height 21
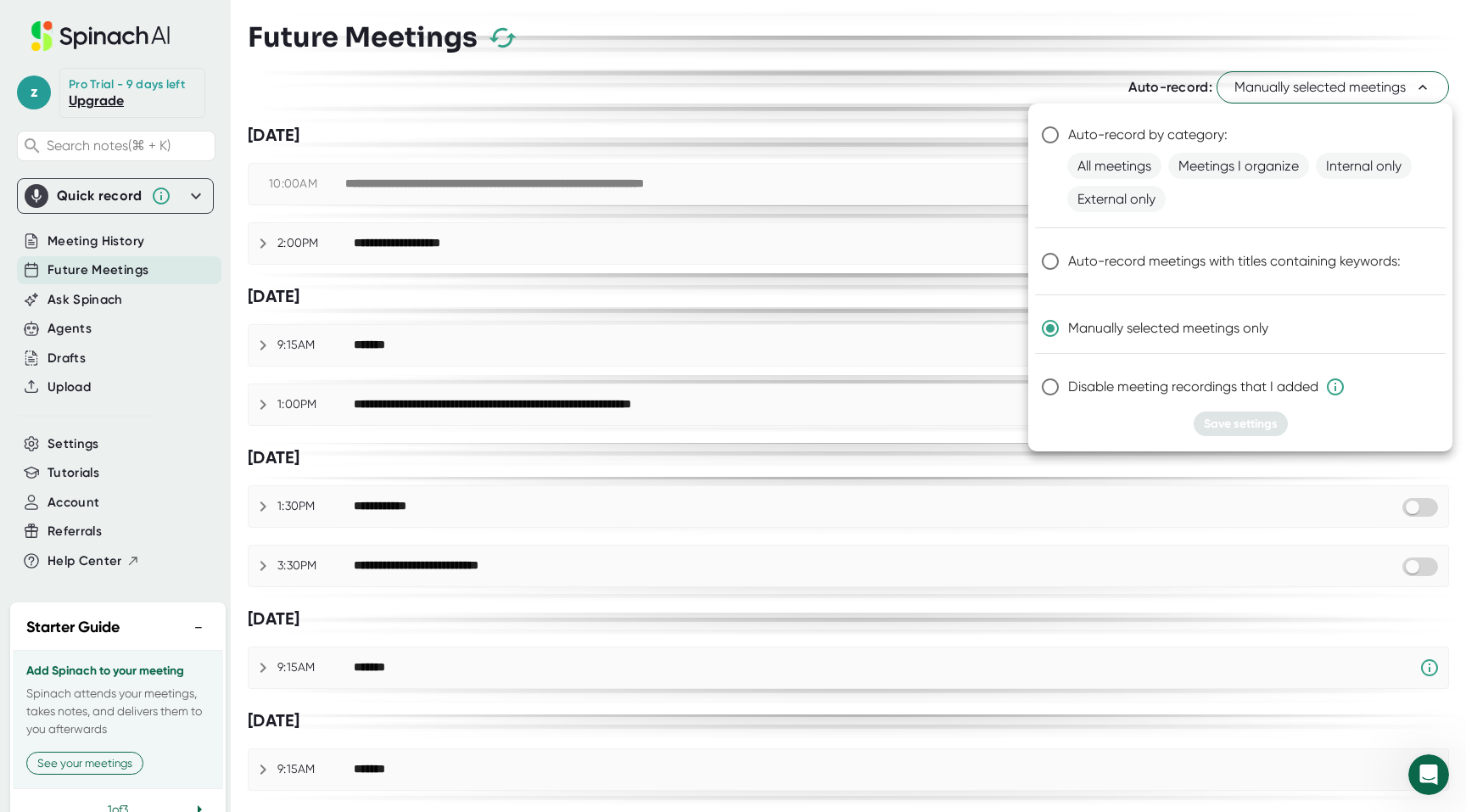
drag, startPoint x: 672, startPoint y: 97, endPoint x: 622, endPoint y: 105, distance: 50.6
click at [672, 97] on div at bounding box center [733, 406] width 1466 height 812
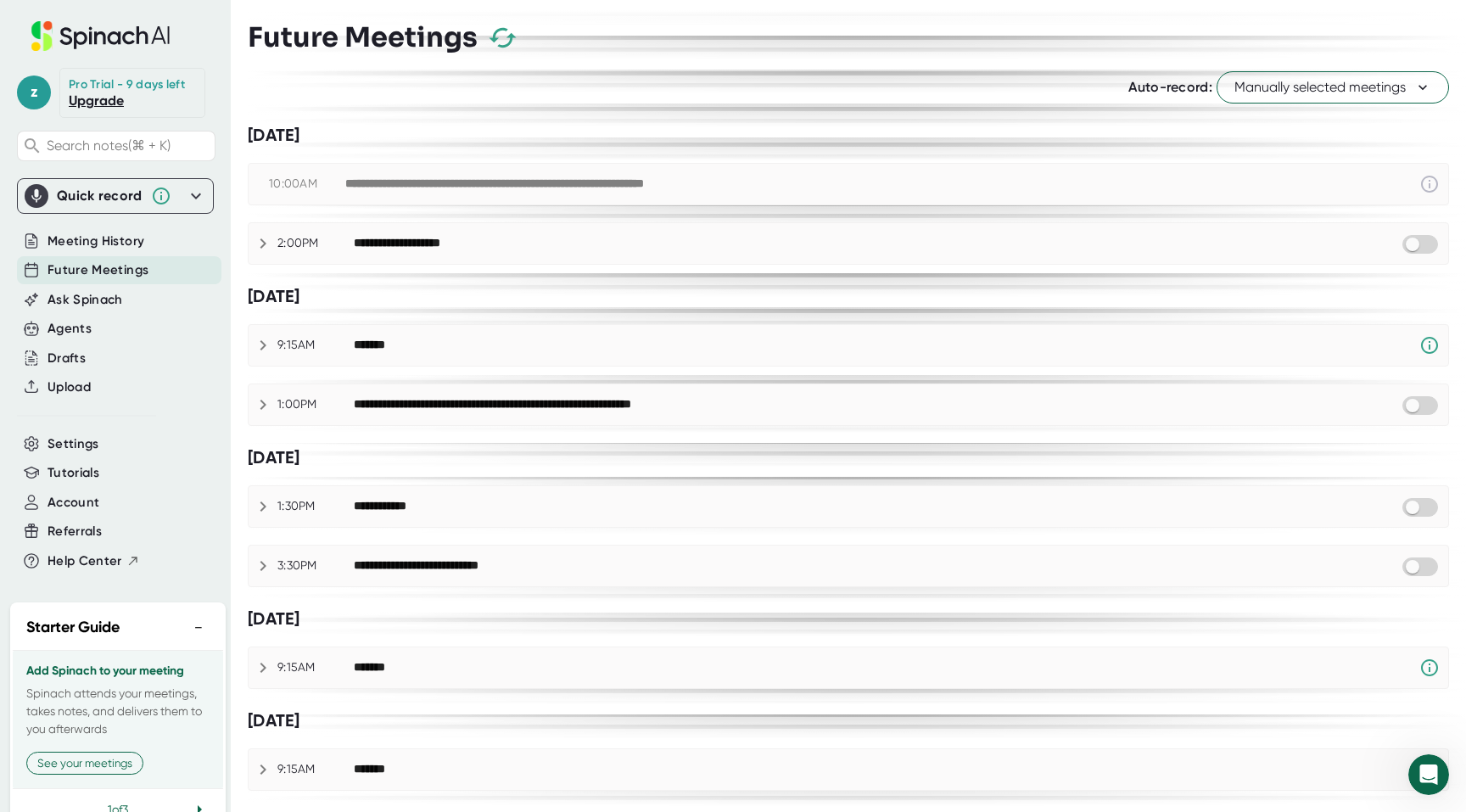
click at [116, 268] on span "Future Meetings" at bounding box center [98, 271] width 101 height 20
click at [1319, 75] on button "Manually selected meetings" at bounding box center [1333, 88] width 233 height 32
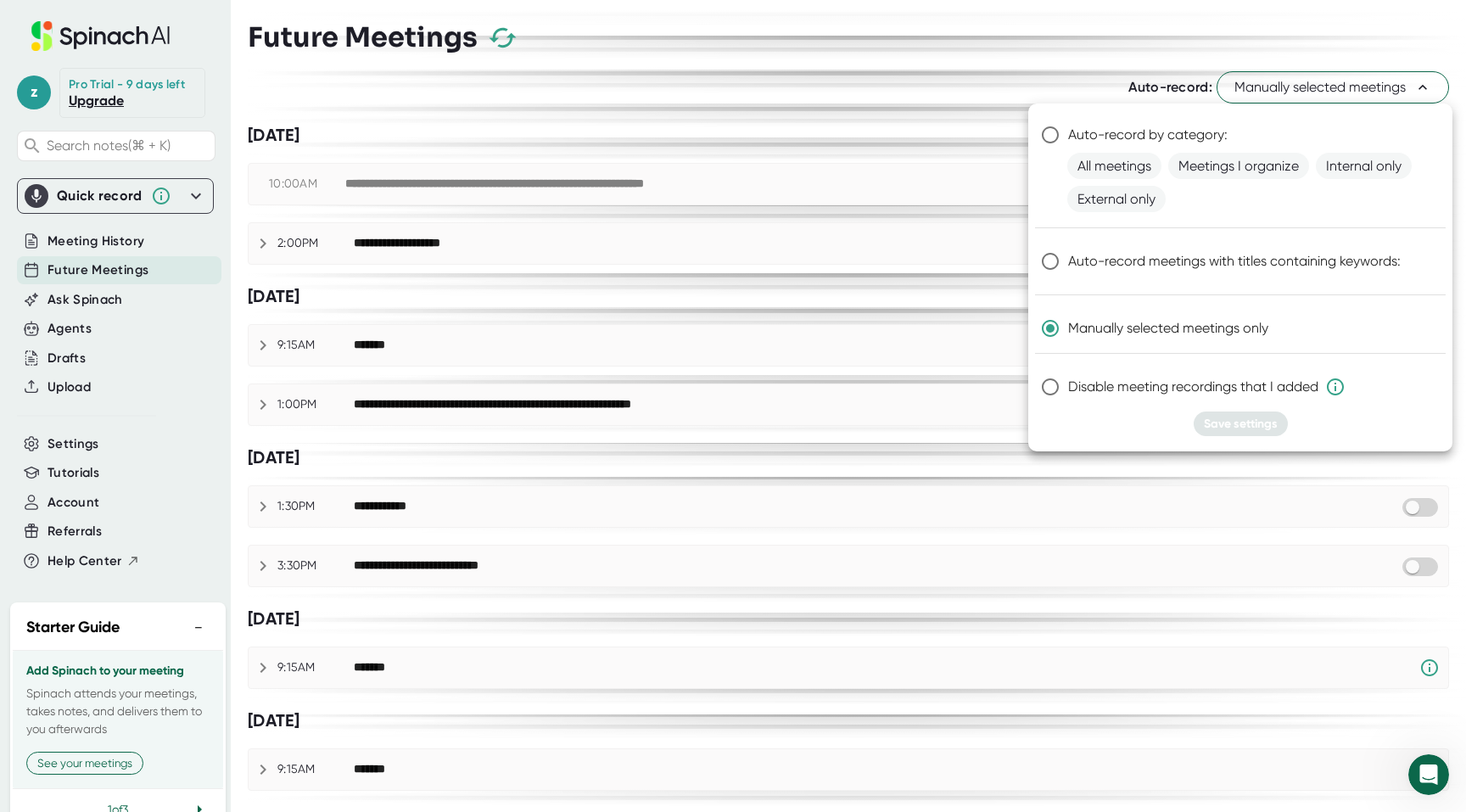
click at [699, 447] on div at bounding box center [733, 406] width 1466 height 812
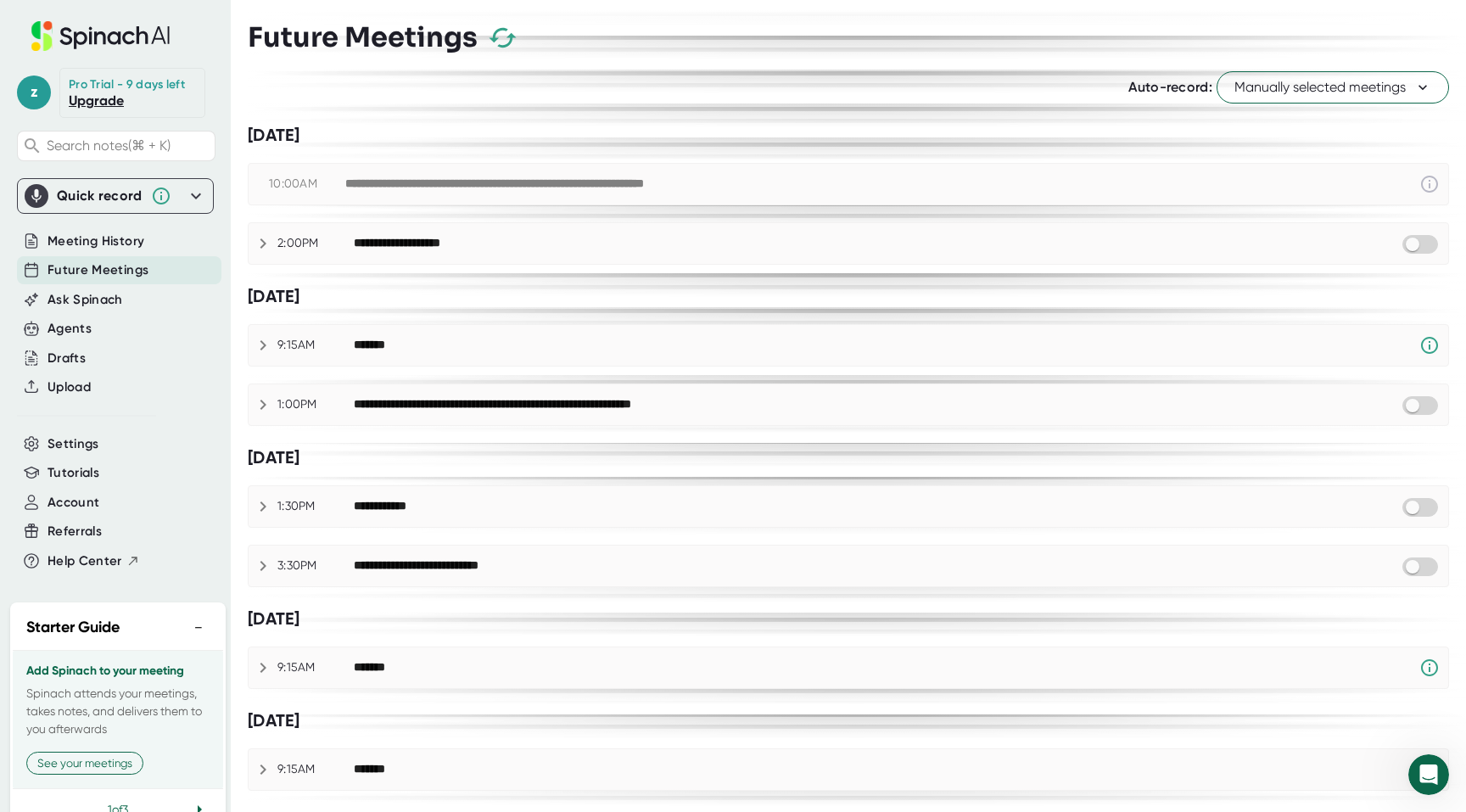
click at [672, 51] on div "Future Meetings" at bounding box center [848, 37] width 1202 height 50
